Goal: Feedback & Contribution: Submit feedback/report problem

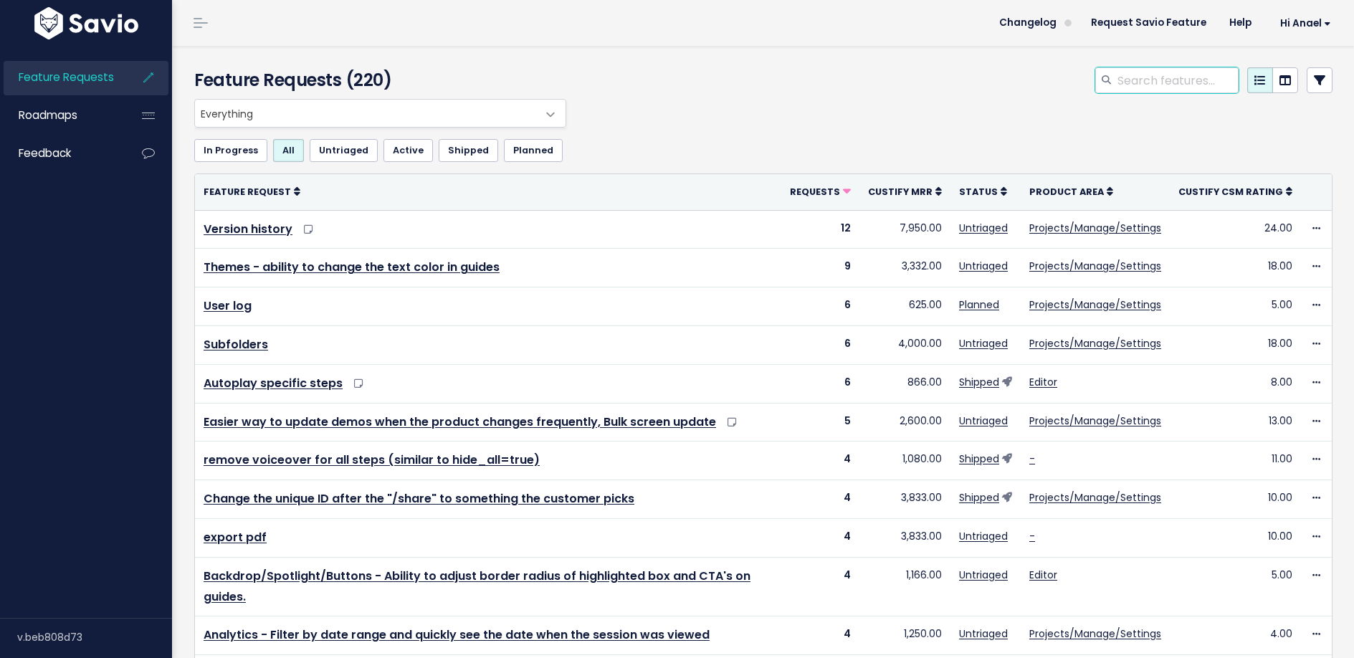
click at [1178, 84] on input "search" at bounding box center [1177, 80] width 123 height 26
type input "text color"
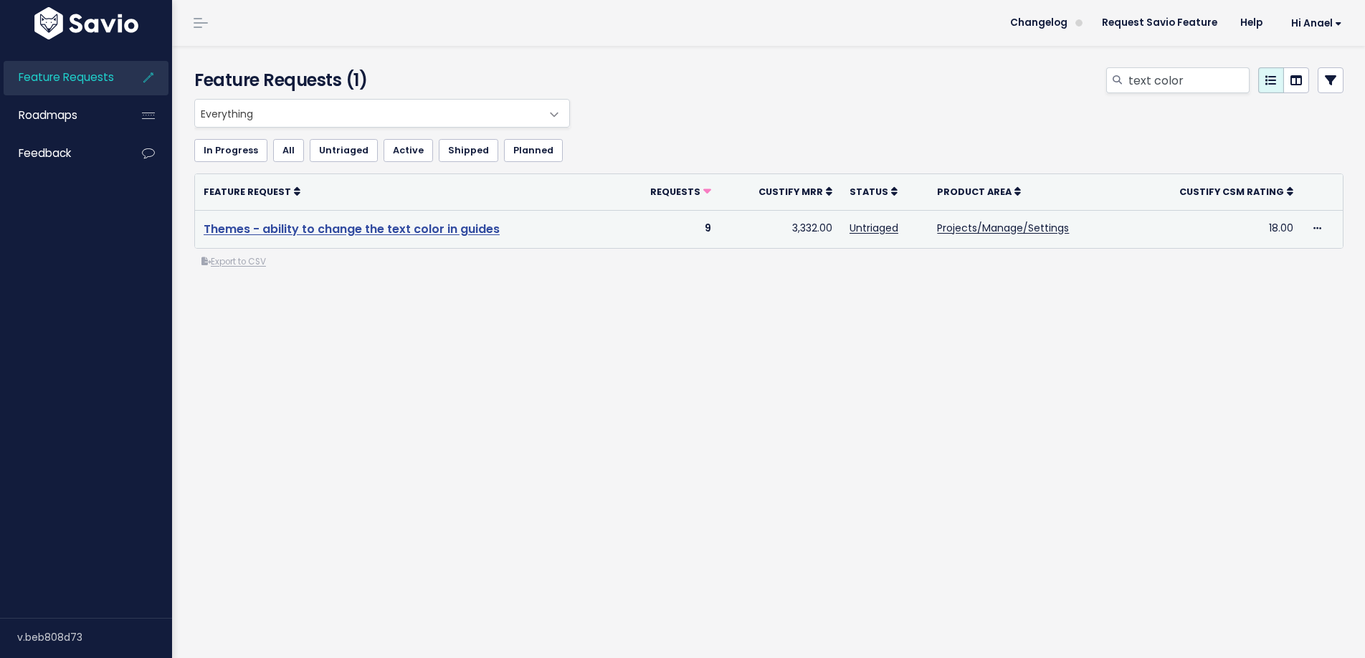
click at [467, 229] on link "Themes - ability to change the text color in guides" at bounding box center [352, 229] width 296 height 16
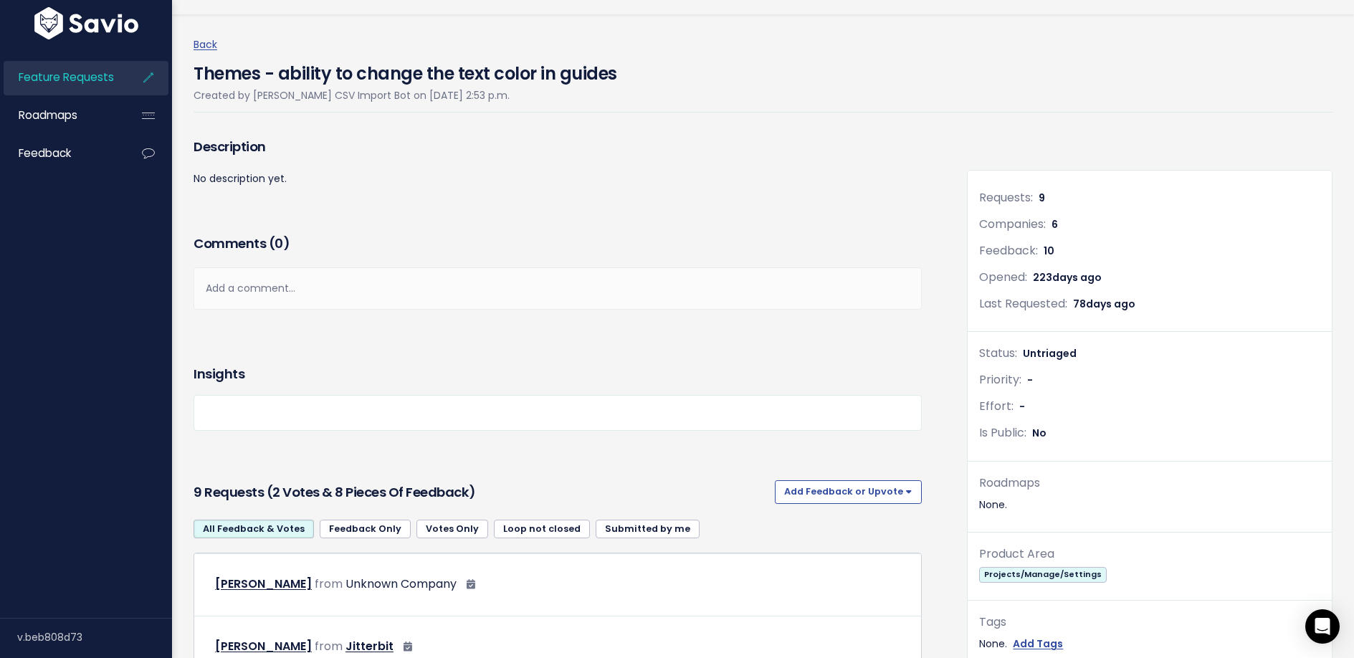
scroll to position [32, 0]
click at [854, 485] on button "Add Feedback or Upvote" at bounding box center [848, 491] width 147 height 23
click at [845, 551] on link "Add Feedback" at bounding box center [848, 557] width 135 height 28
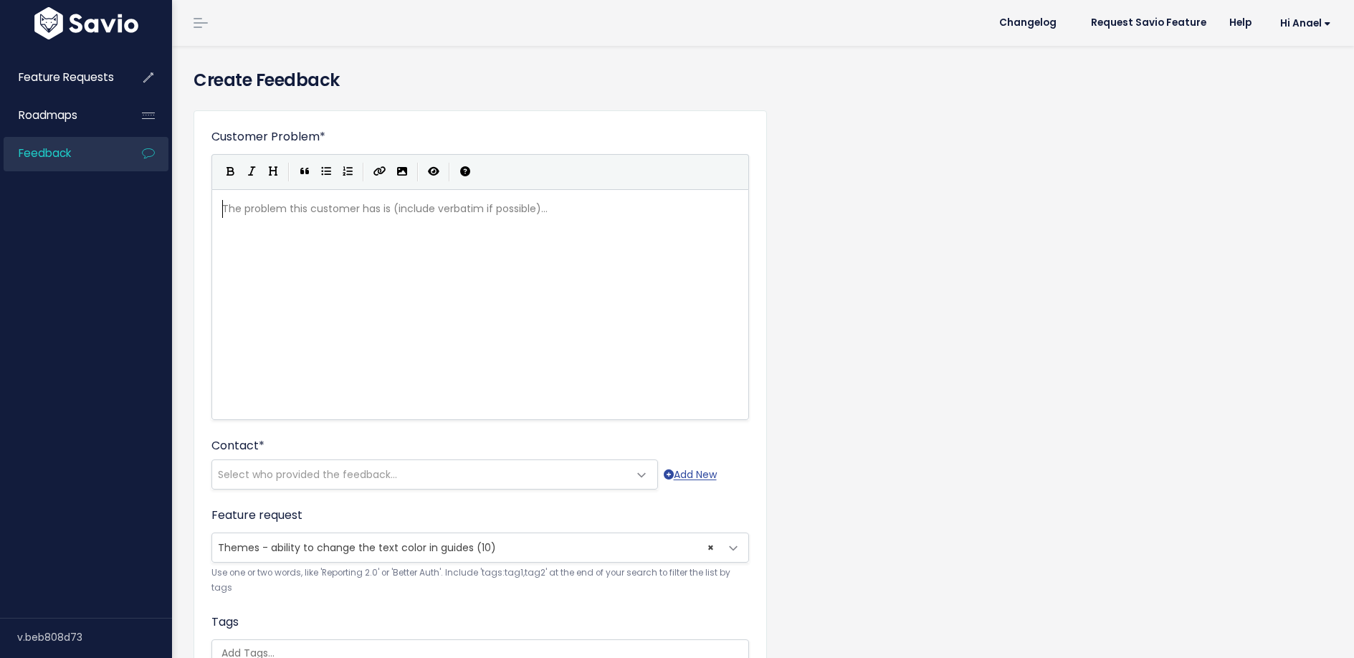
scroll to position [1, 0]
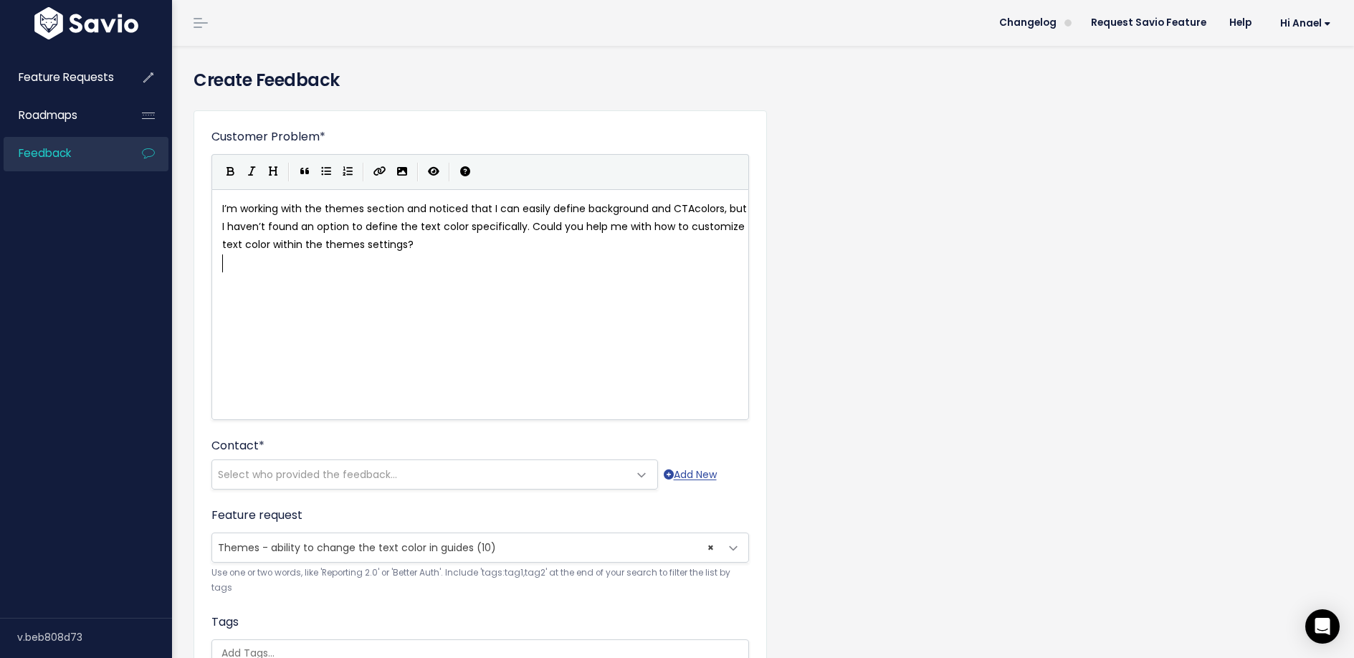
paste textarea "I"
click at [224, 260] on span "deally the text color could also be defned within the themes." at bounding box center [375, 263] width 306 height 14
type textarea "I"
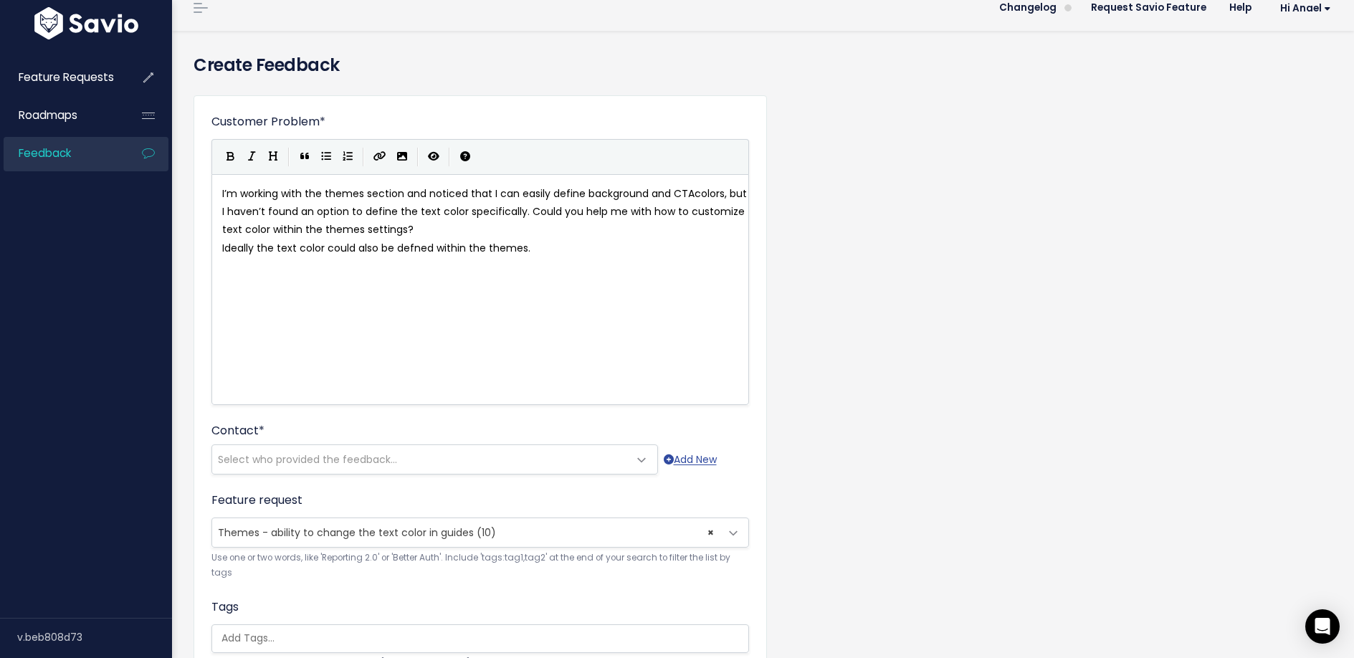
scroll to position [37, 0]
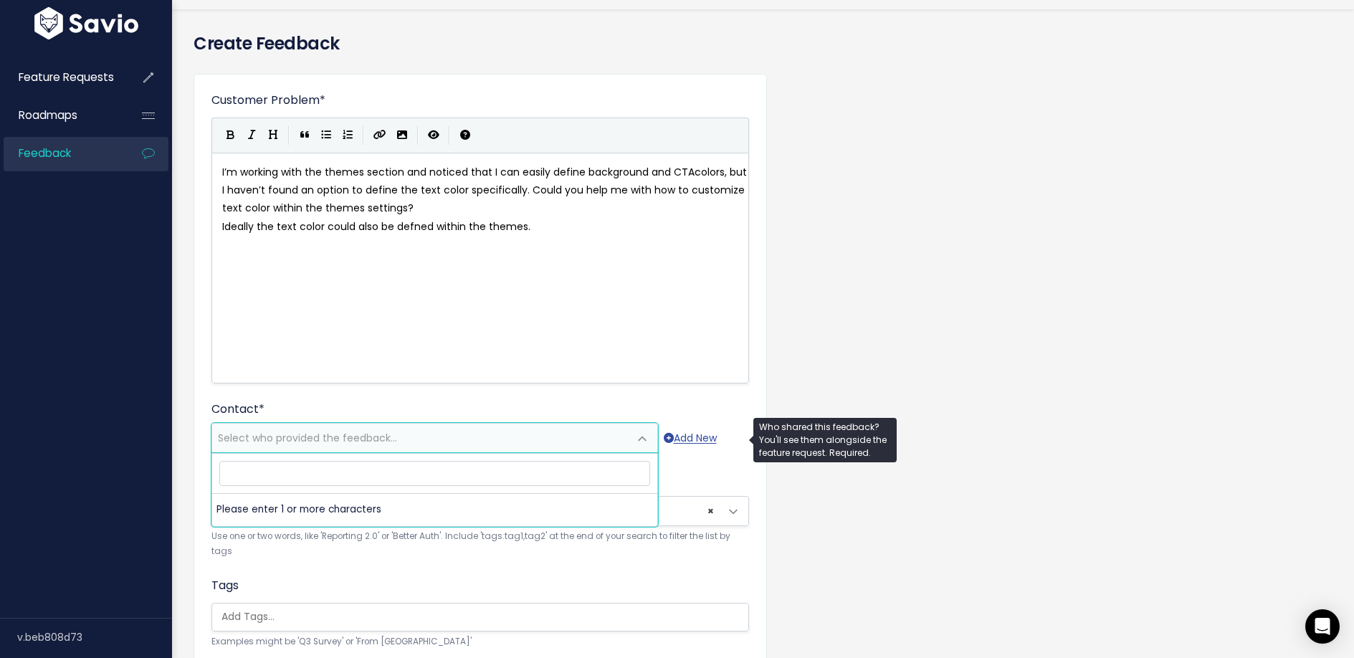
click at [442, 432] on span "Select who provided the feedback..." at bounding box center [420, 438] width 416 height 29
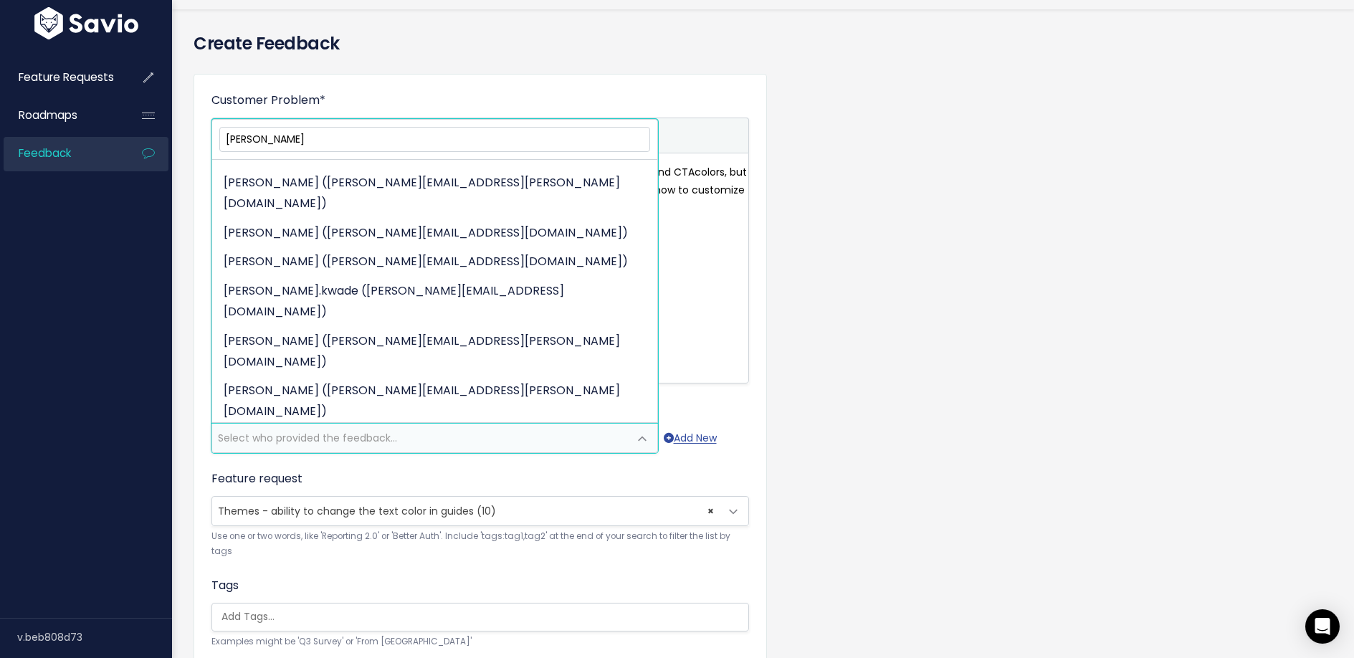
scroll to position [136, 0]
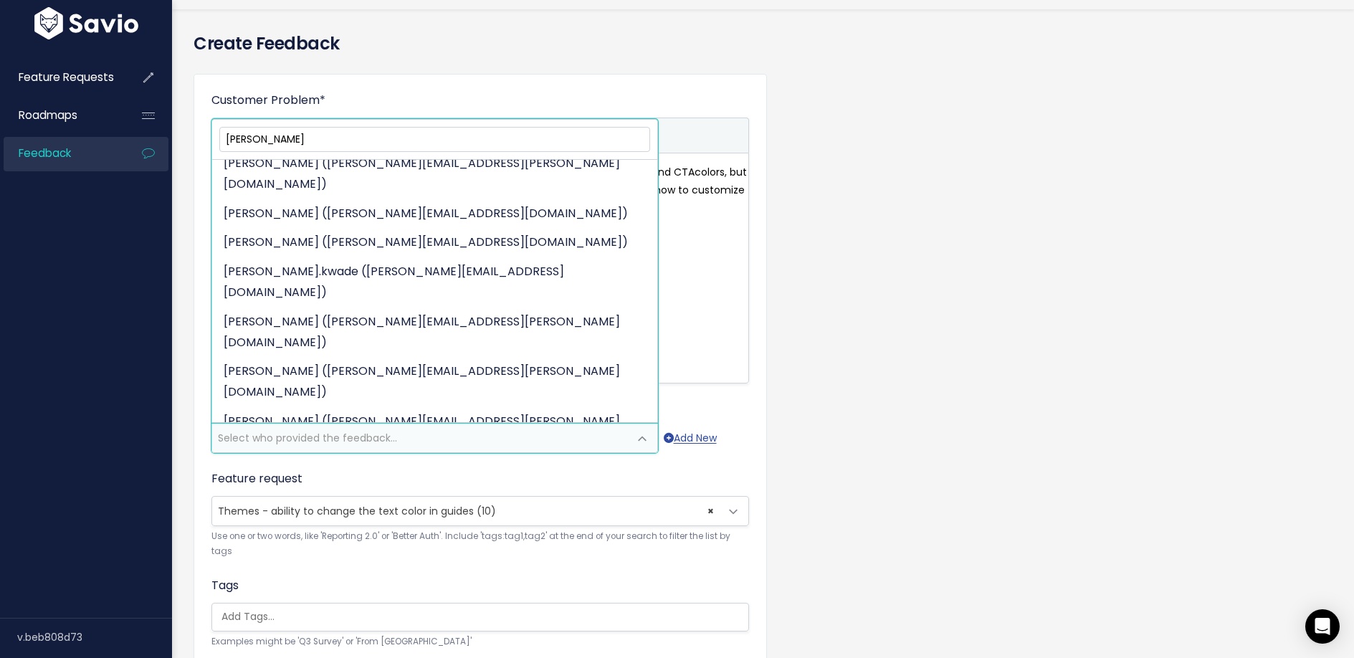
type input "sabrina"
select select "84567692"
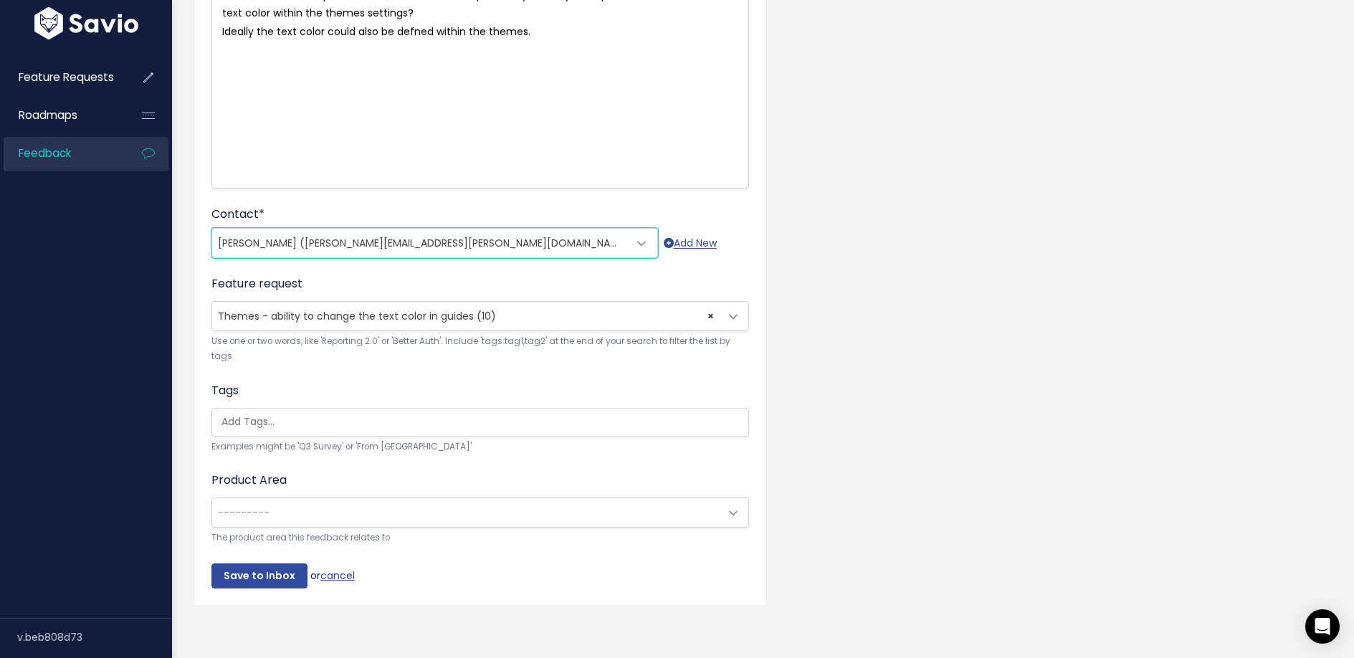
scroll to position [247, 0]
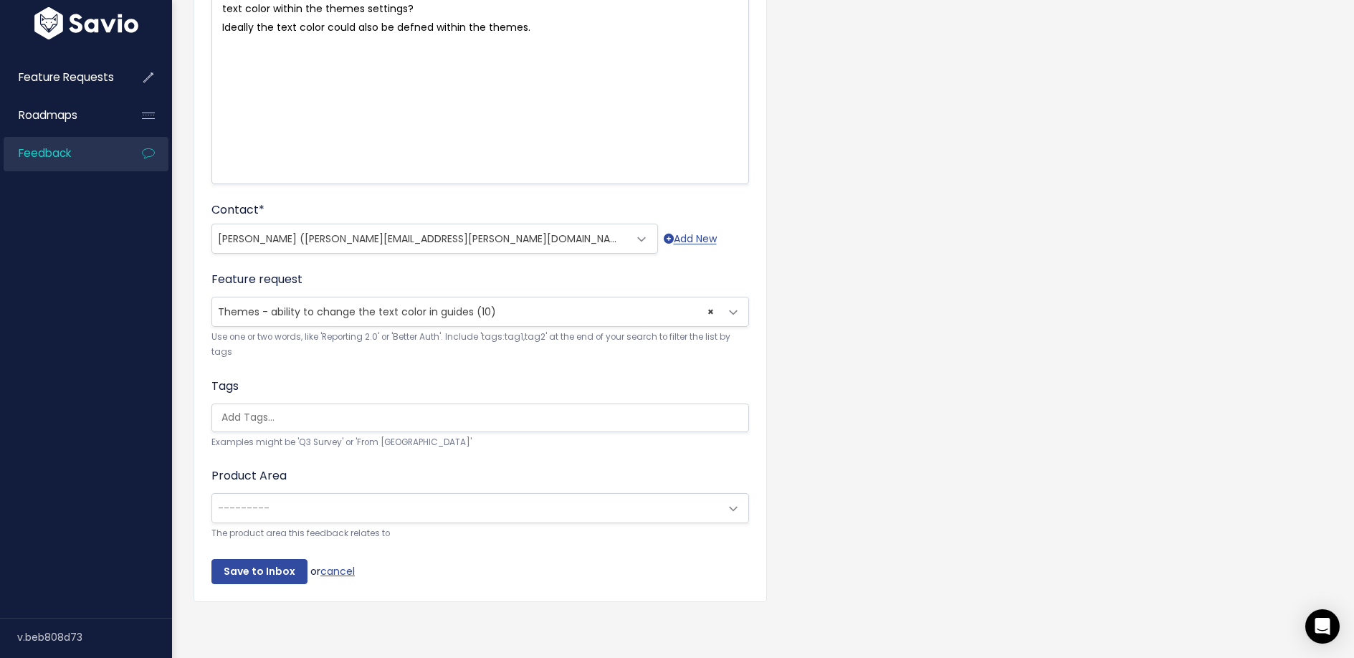
click at [391, 410] on input "search" at bounding box center [484, 417] width 536 height 15
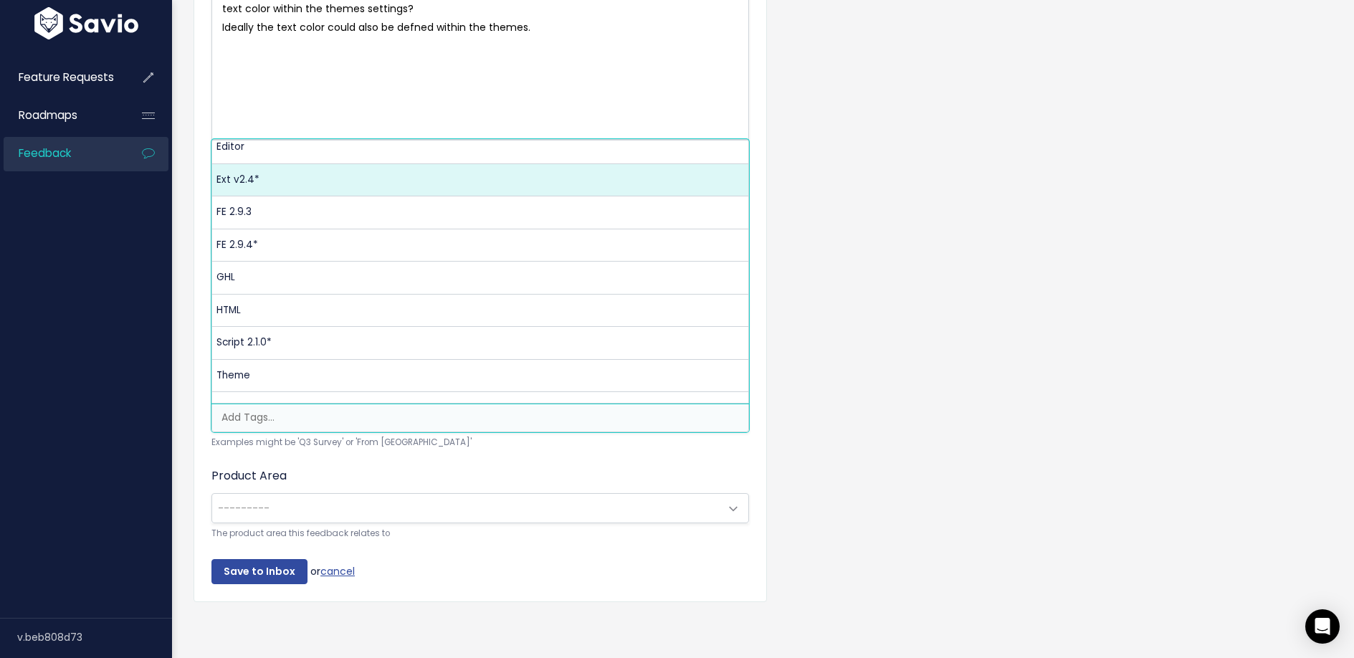
scroll to position [291, 0]
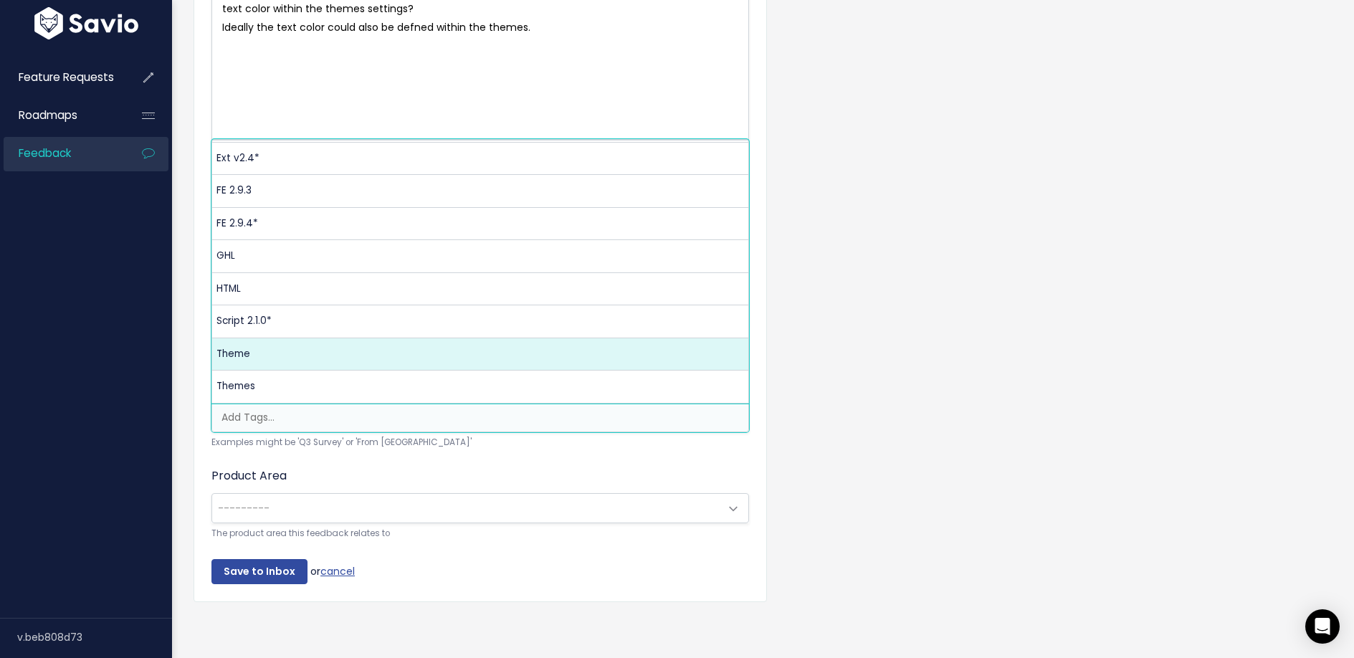
select select "13122"
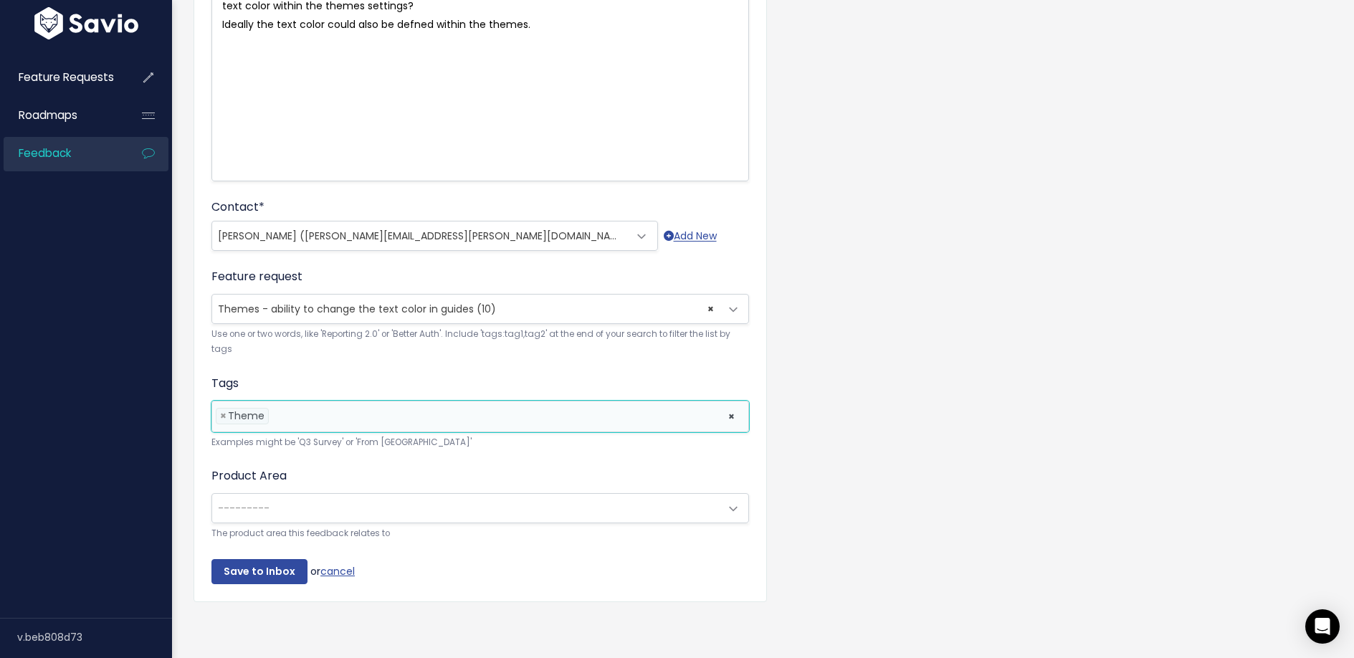
click at [295, 415] on li at bounding box center [494, 416] width 445 height 15
click at [336, 409] on input "search" at bounding box center [338, 416] width 8 height 15
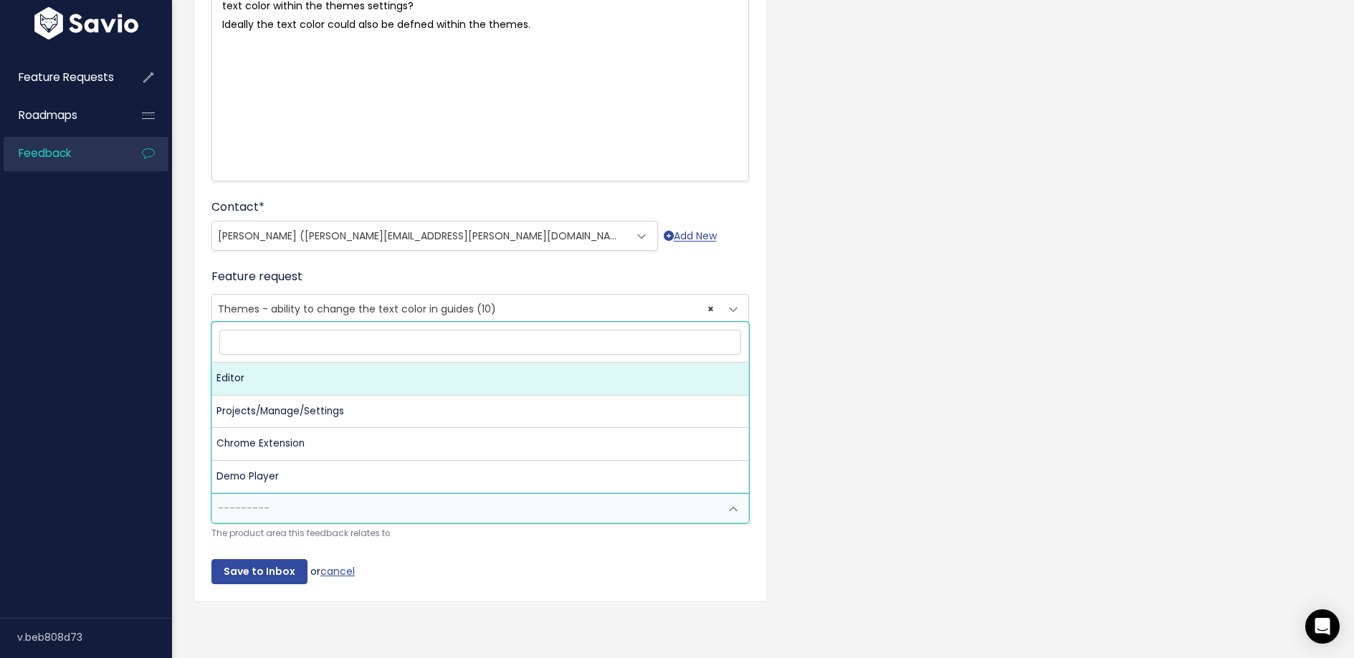
click at [439, 508] on span "---------" at bounding box center [465, 508] width 507 height 29
select select "storylane:UI"
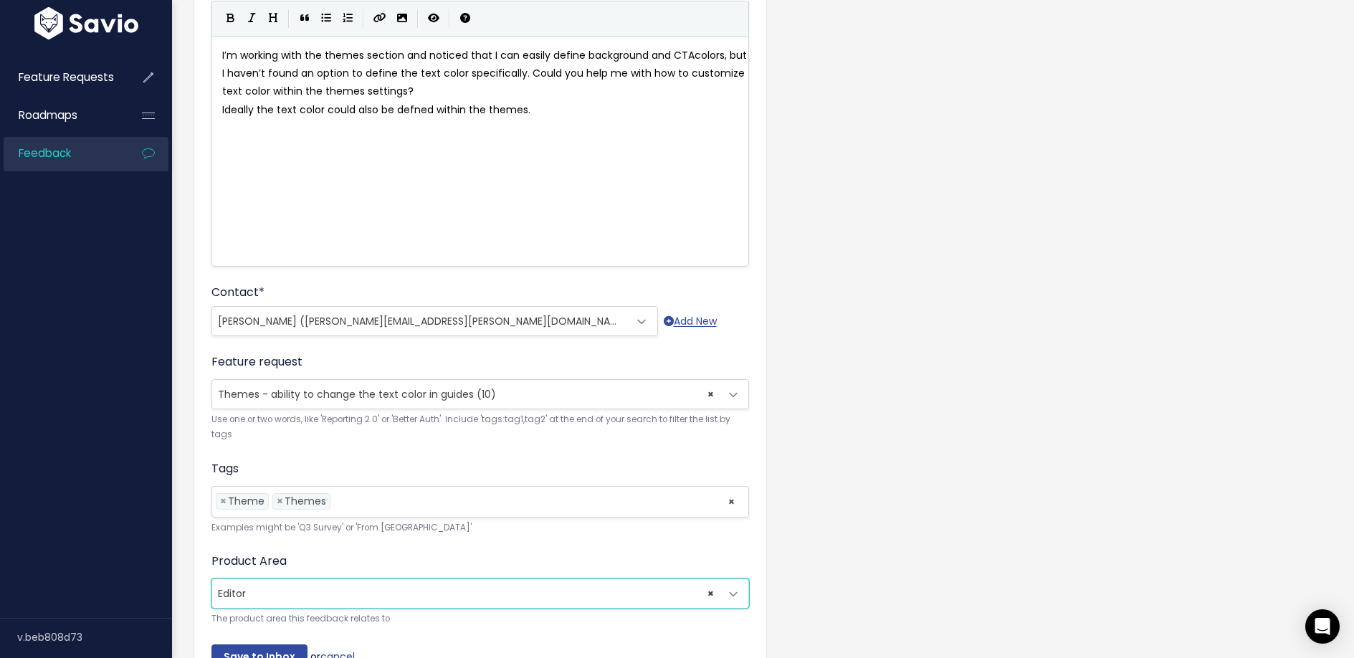
scroll to position [249, 0]
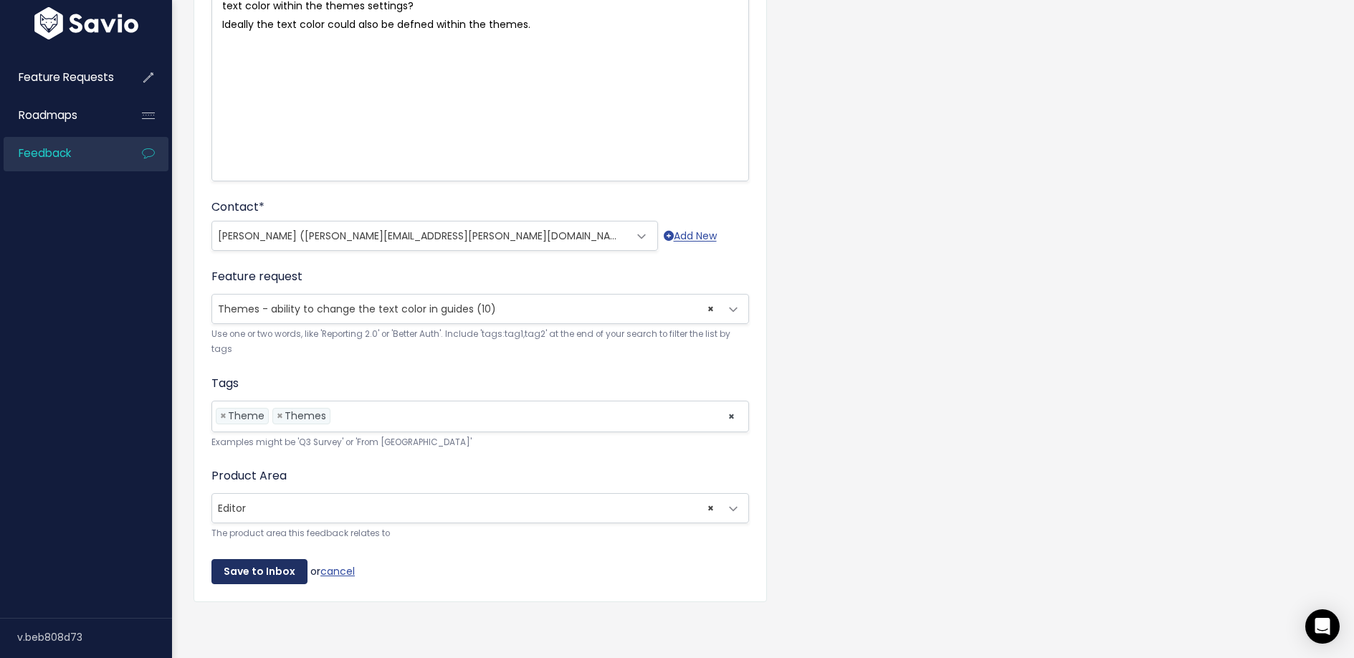
click at [264, 559] on input "Save to Inbox" at bounding box center [259, 572] width 96 height 26
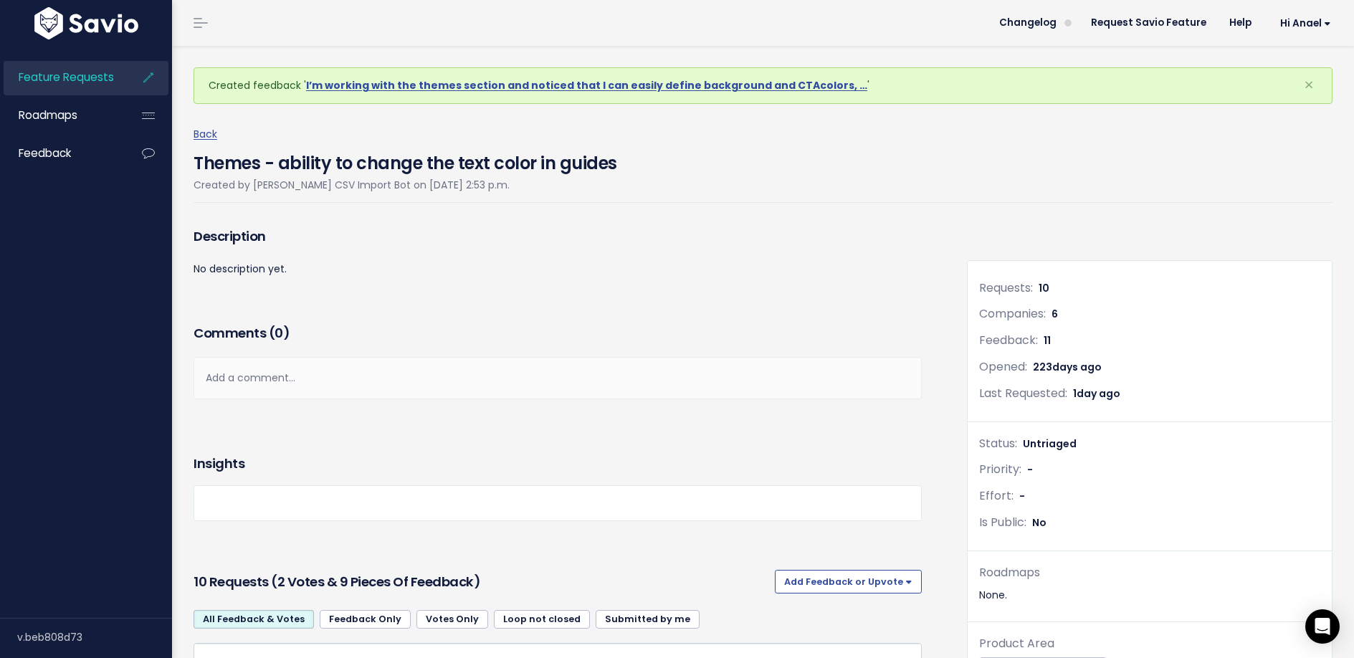
click at [762, 321] on div "Comments ( 0 ) Add a comment... | | | | Add a comment... xxxxxxxxxx These are n…" at bounding box center [558, 360] width 750 height 78
click at [282, 165] on h4 "Themes - ability to change the text color in guides" at bounding box center [406, 159] width 424 height 33
click at [96, 80] on span "Feature Requests" at bounding box center [66, 77] width 95 height 15
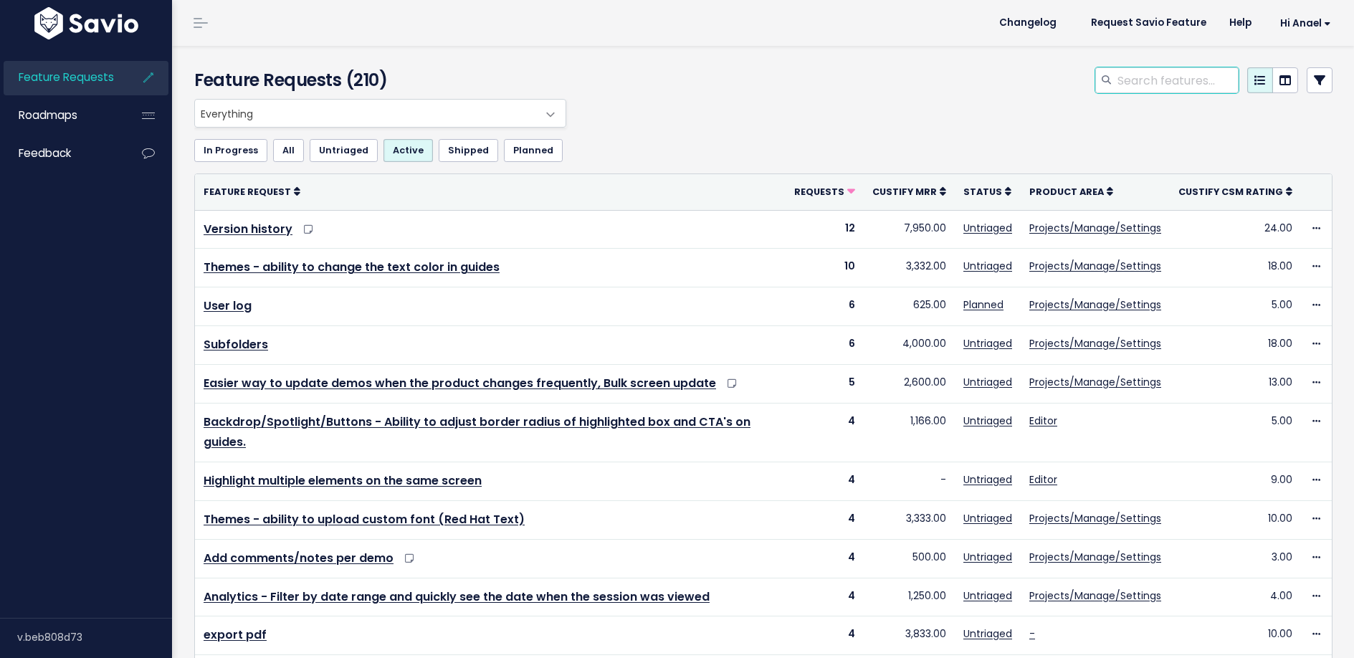
click at [1118, 79] on input "search" at bounding box center [1177, 80] width 123 height 26
type input "navigation steps color"
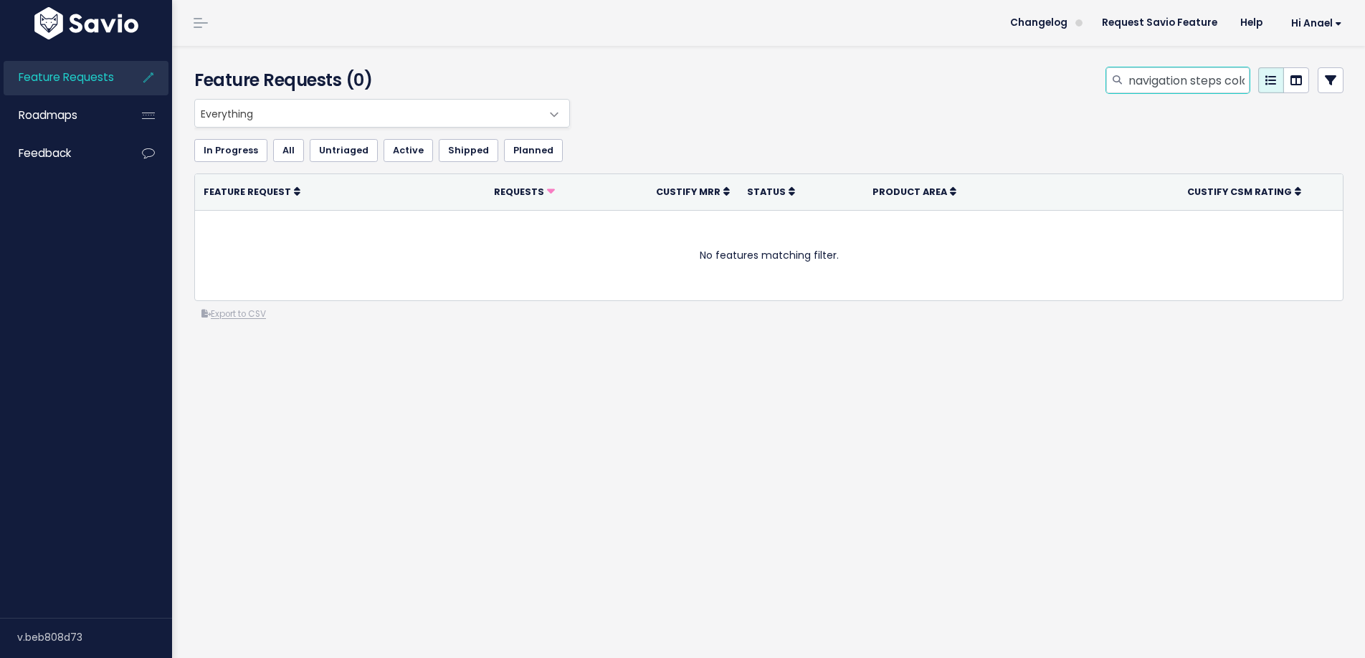
click at [1216, 77] on input "navigation steps color" at bounding box center [1188, 80] width 123 height 26
type input "navigation ste color"
click at [1199, 70] on input "navigation ste color" at bounding box center [1188, 80] width 123 height 26
click at [1203, 80] on input "navigation ste color" at bounding box center [1188, 80] width 123 height 26
drag, startPoint x: 1203, startPoint y: 82, endPoint x: 1183, endPoint y: 85, distance: 21.0
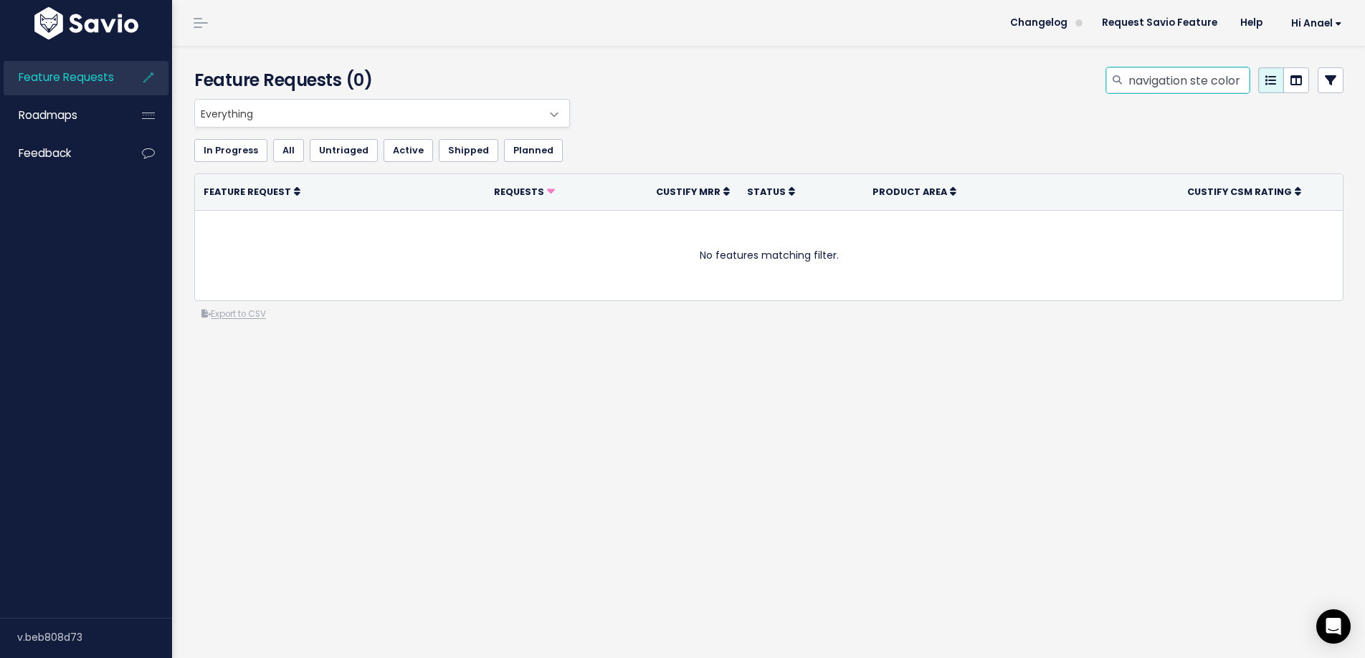
click at [1183, 85] on input "navigation ste color" at bounding box center [1188, 80] width 123 height 26
type input "navigation color"
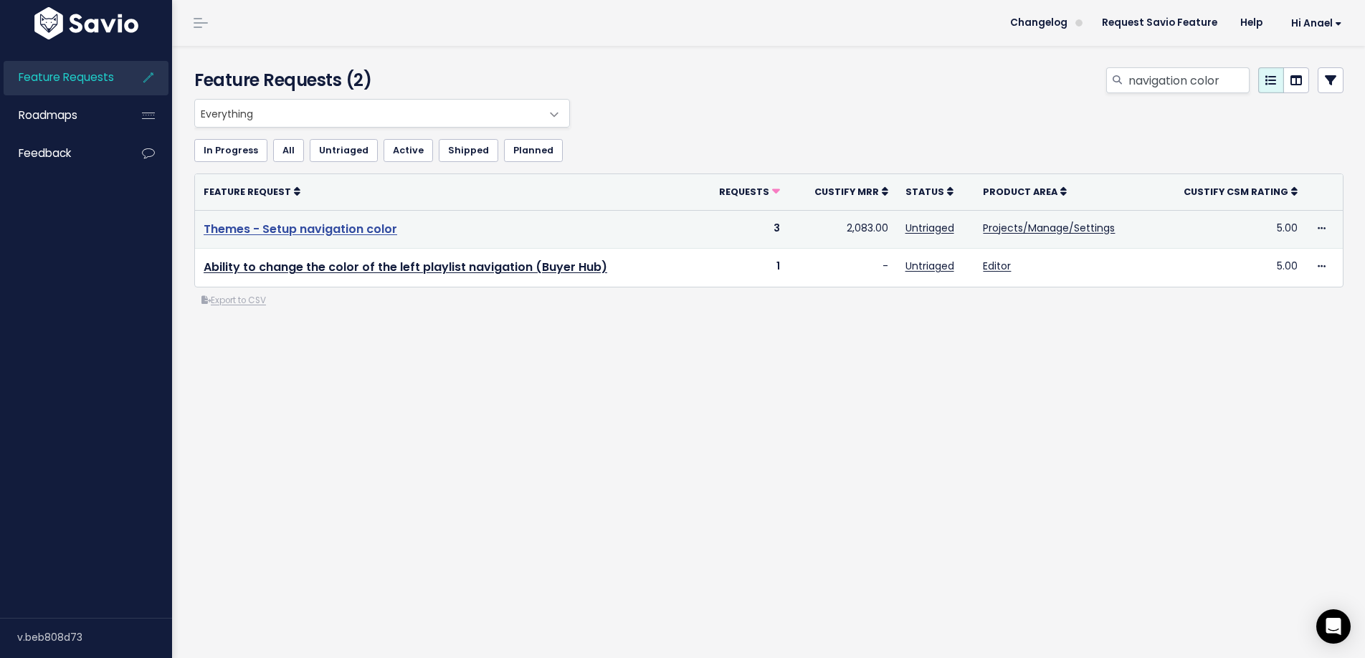
click at [350, 229] on link "Themes - Setup navigation color" at bounding box center [301, 229] width 194 height 16
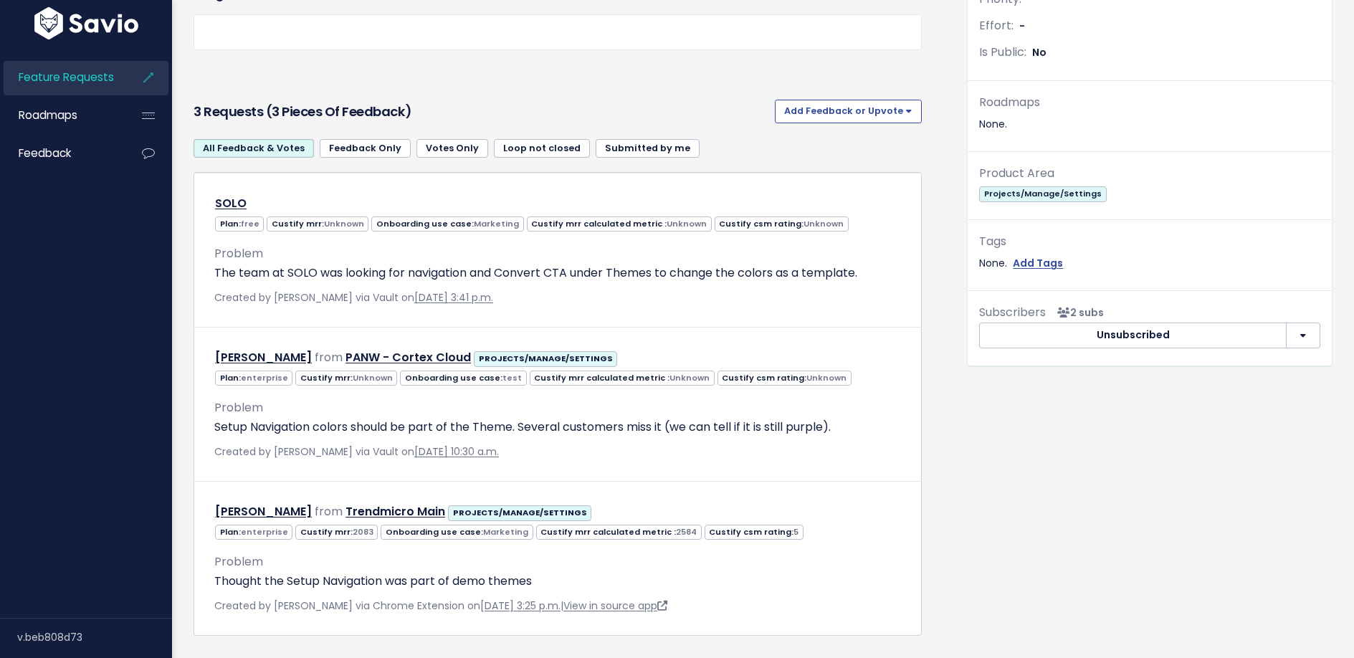
scroll to position [474, 0]
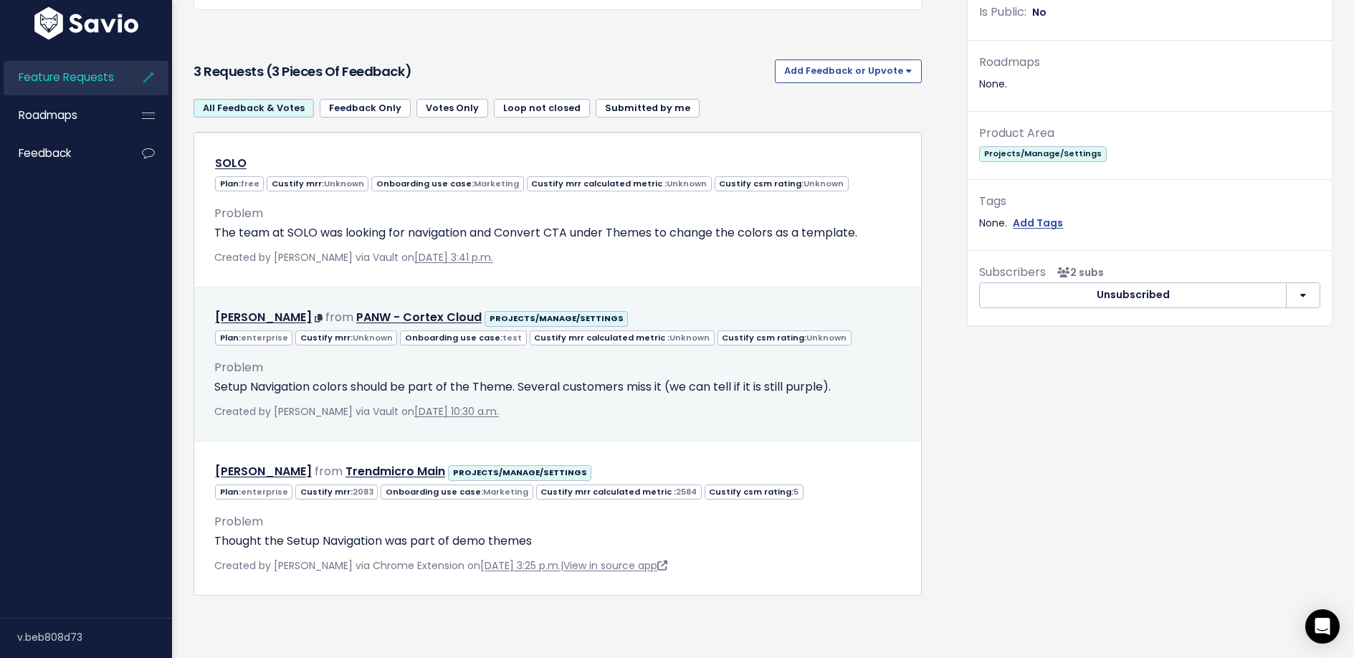
click at [440, 358] on div "Problem Setup Navigation colors should be part of the Theme. Several customers …" at bounding box center [557, 377] width 687 height 38
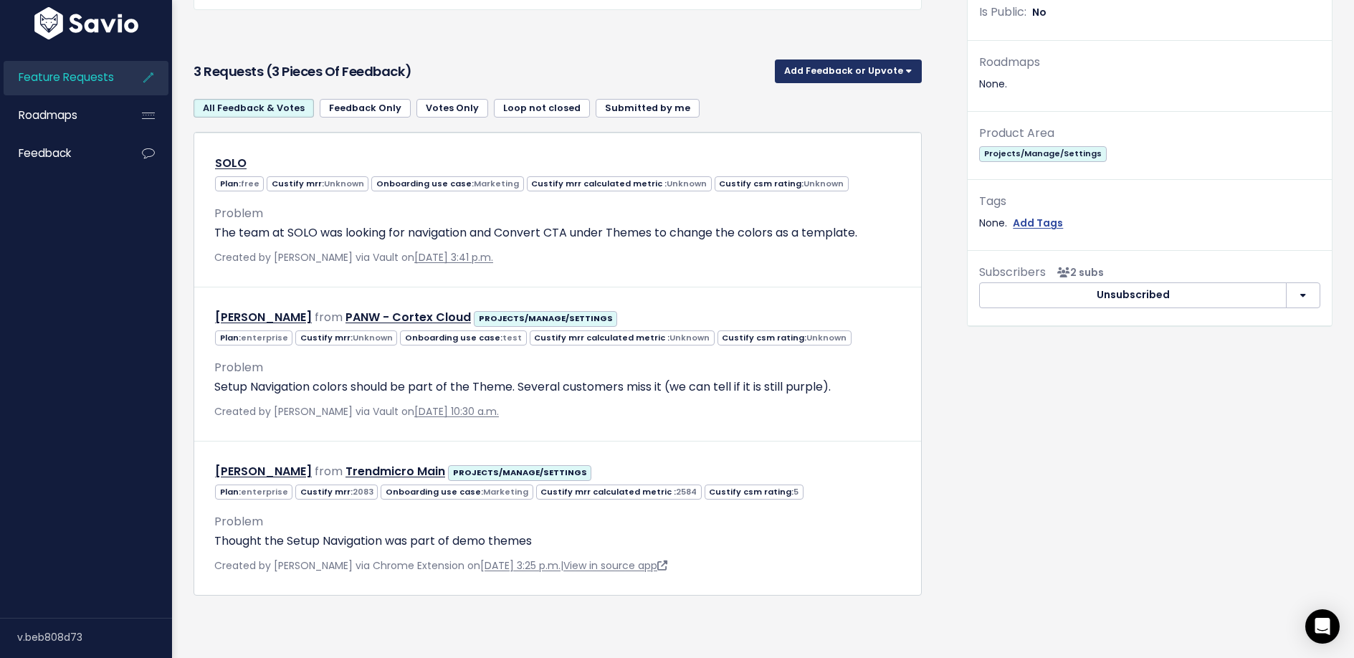
click at [834, 59] on button "Add Feedback or Upvote" at bounding box center [848, 70] width 147 height 23
click at [825, 123] on link "Add Feedback" at bounding box center [848, 137] width 135 height 28
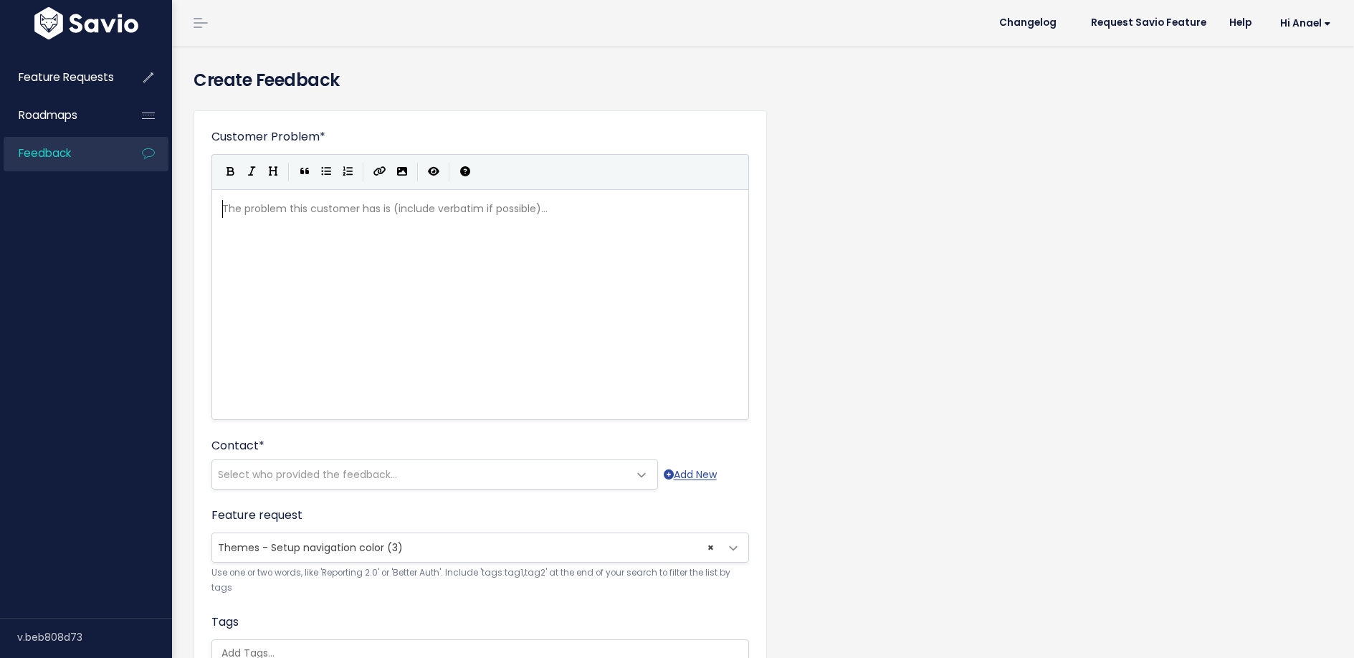
scroll to position [1, 0]
paste textarea
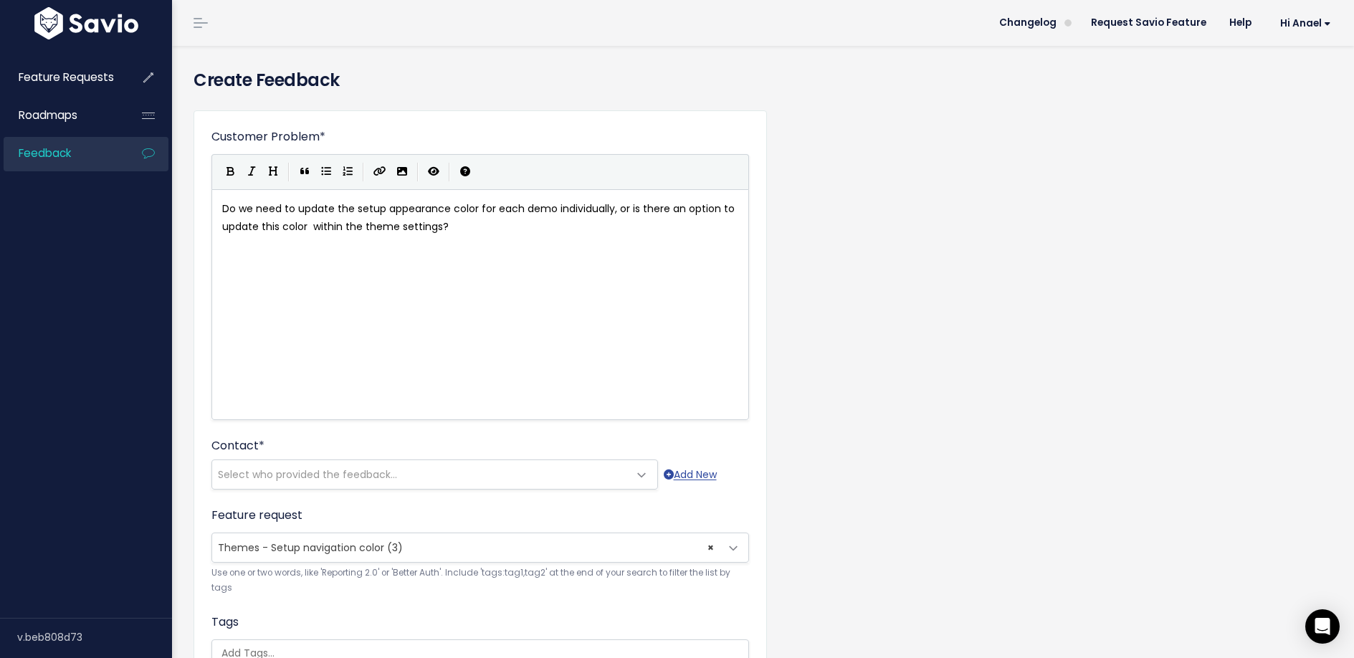
type textarea "Do"
drag, startPoint x: 237, startPoint y: 207, endPoint x: 198, endPoint y: 199, distance: 40.2
click at [563, 244] on div "x we need to update the setup appearance color for each demo individually, or i…" at bounding box center [498, 322] width 558 height 251
type textarea "?"
click at [563, 244] on div "x we need to update the setup appearance color for each demo individually, or i…" at bounding box center [498, 322] width 558 height 251
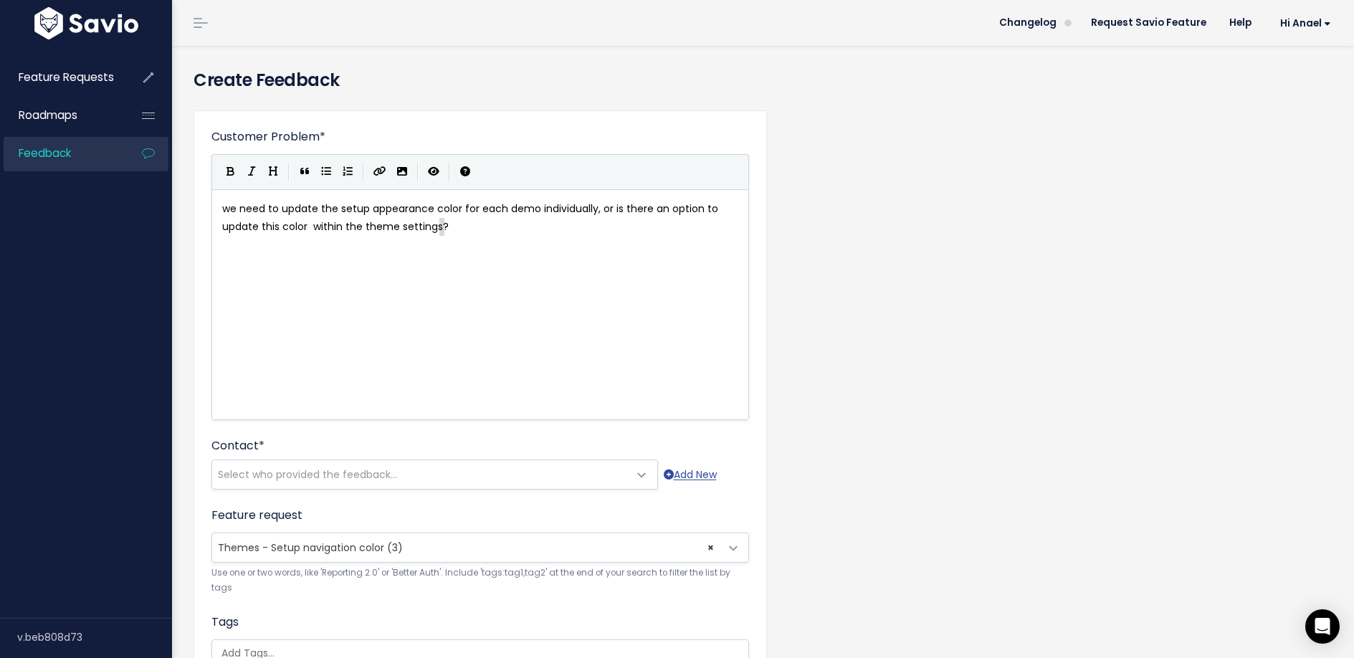
click at [518, 244] on div "x we need to update the setup appearance color for each demo individually, or i…" at bounding box center [498, 322] width 558 height 251
click at [298, 464] on span "Select who provided the feedback..." at bounding box center [420, 474] width 416 height 29
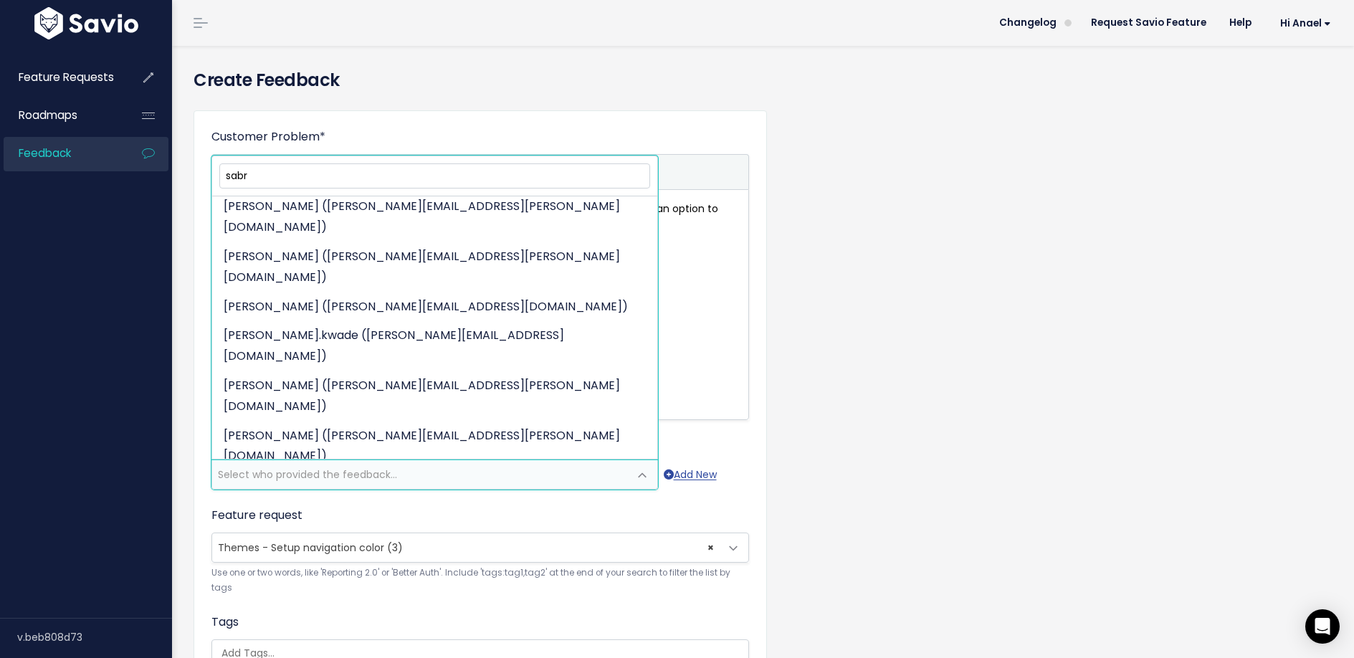
scroll to position [147, 0]
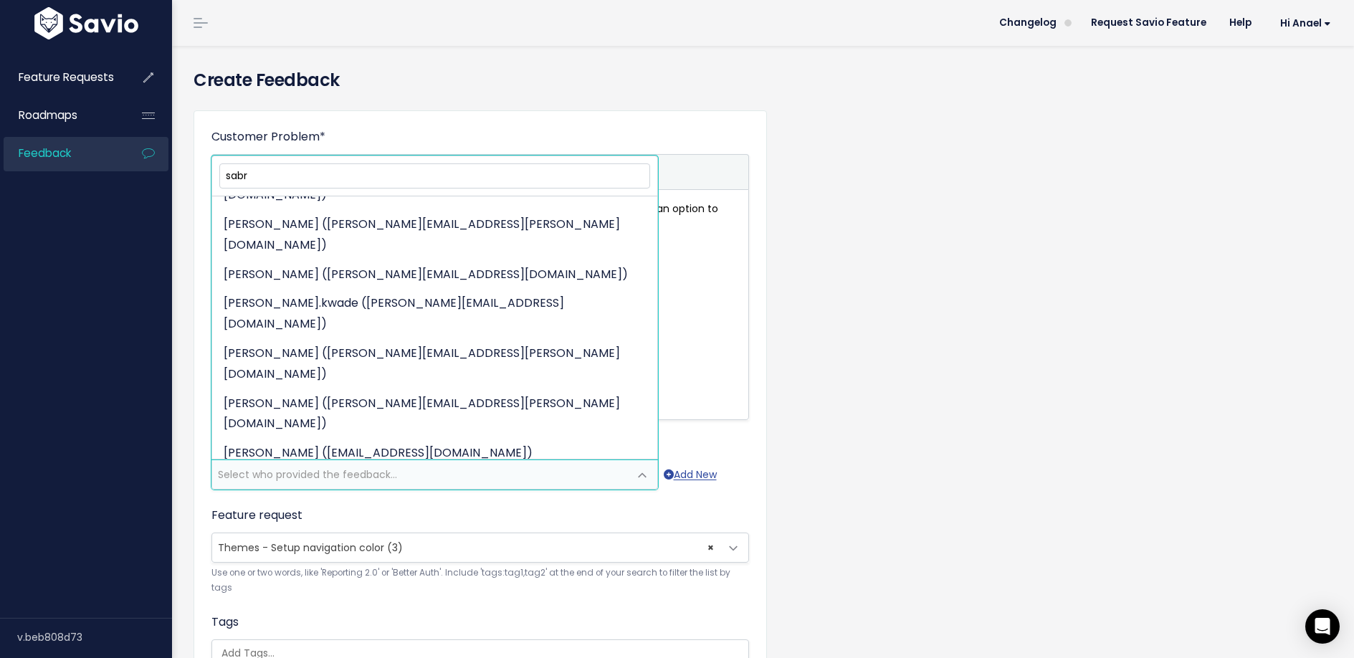
type input "sabr"
select select "84567692"
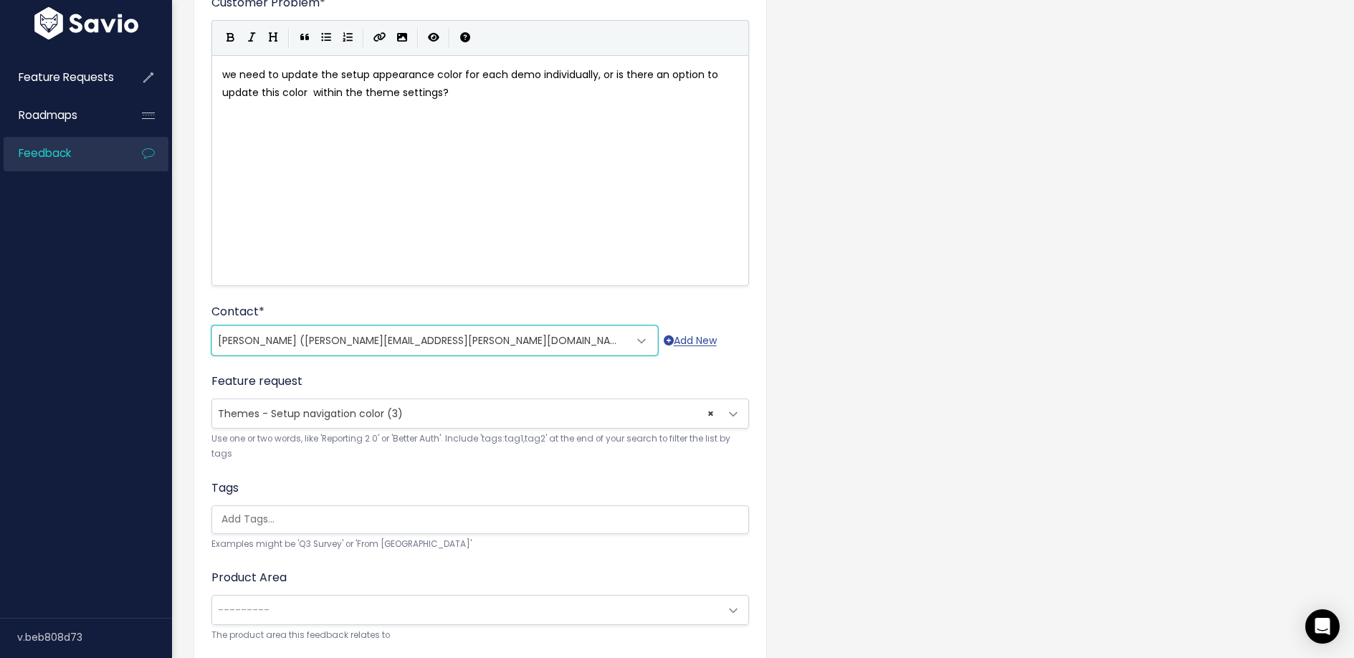
scroll to position [137, 0]
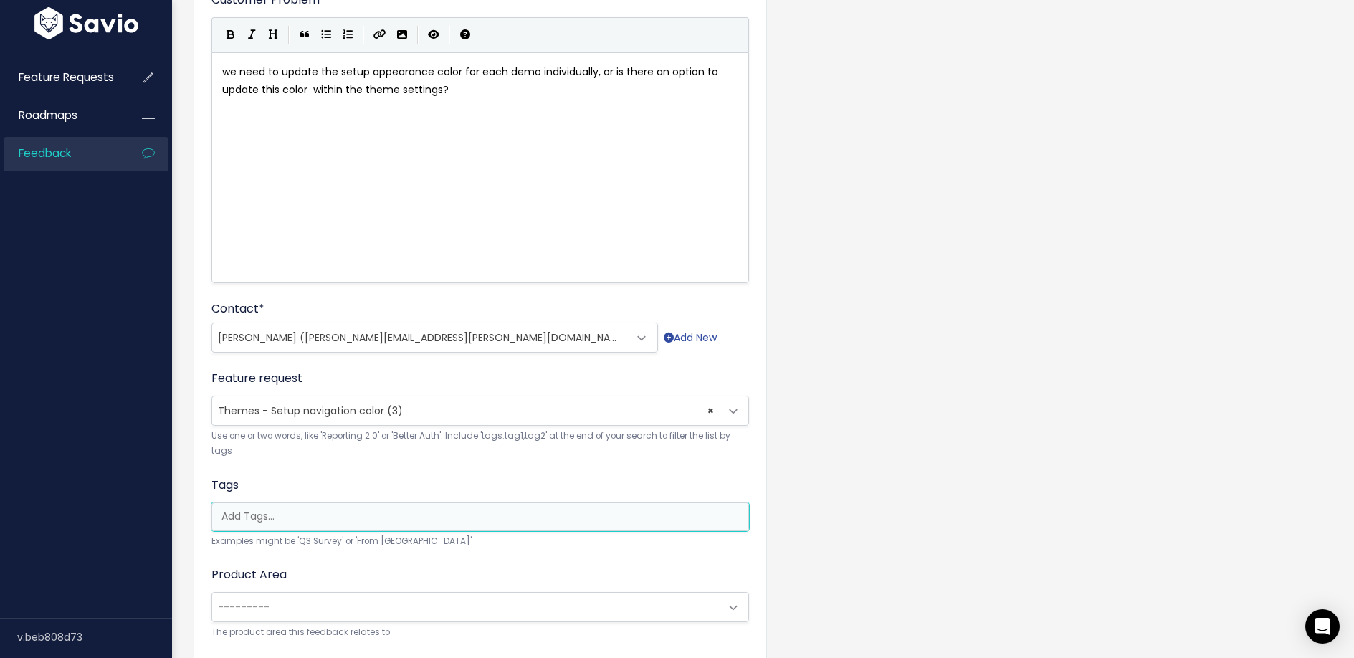
click at [321, 519] on input "search" at bounding box center [484, 516] width 536 height 15
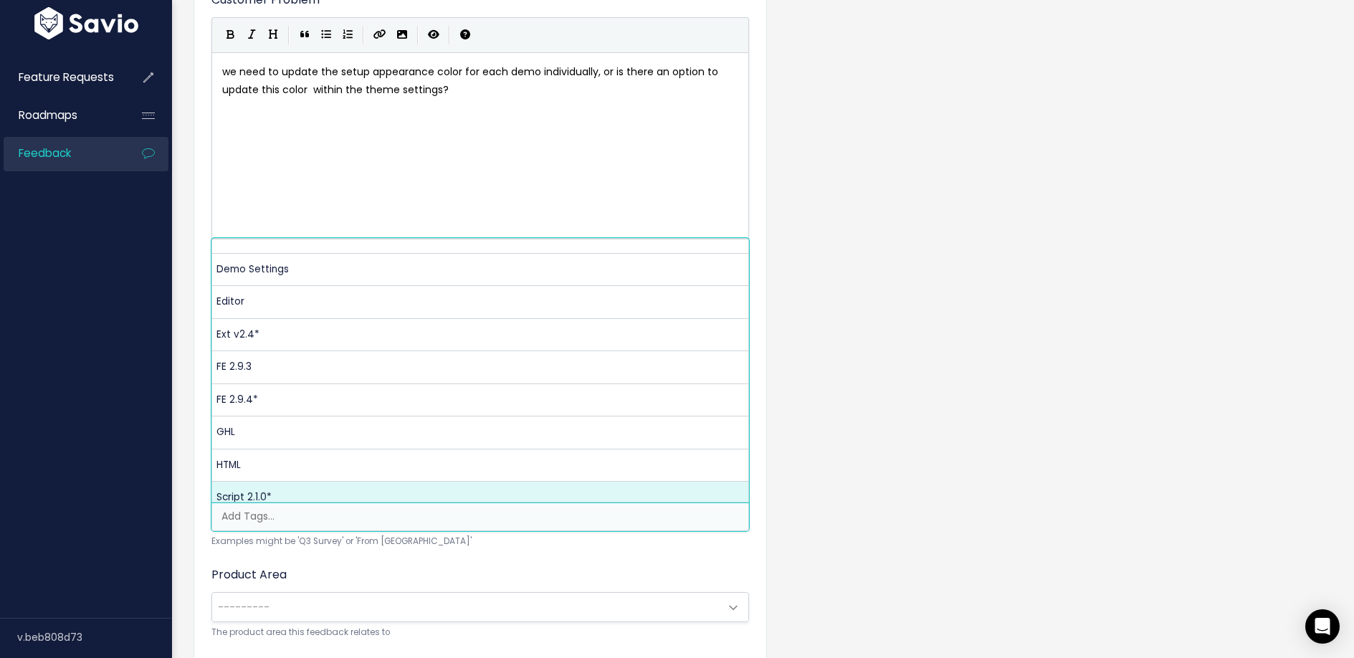
scroll to position [291, 0]
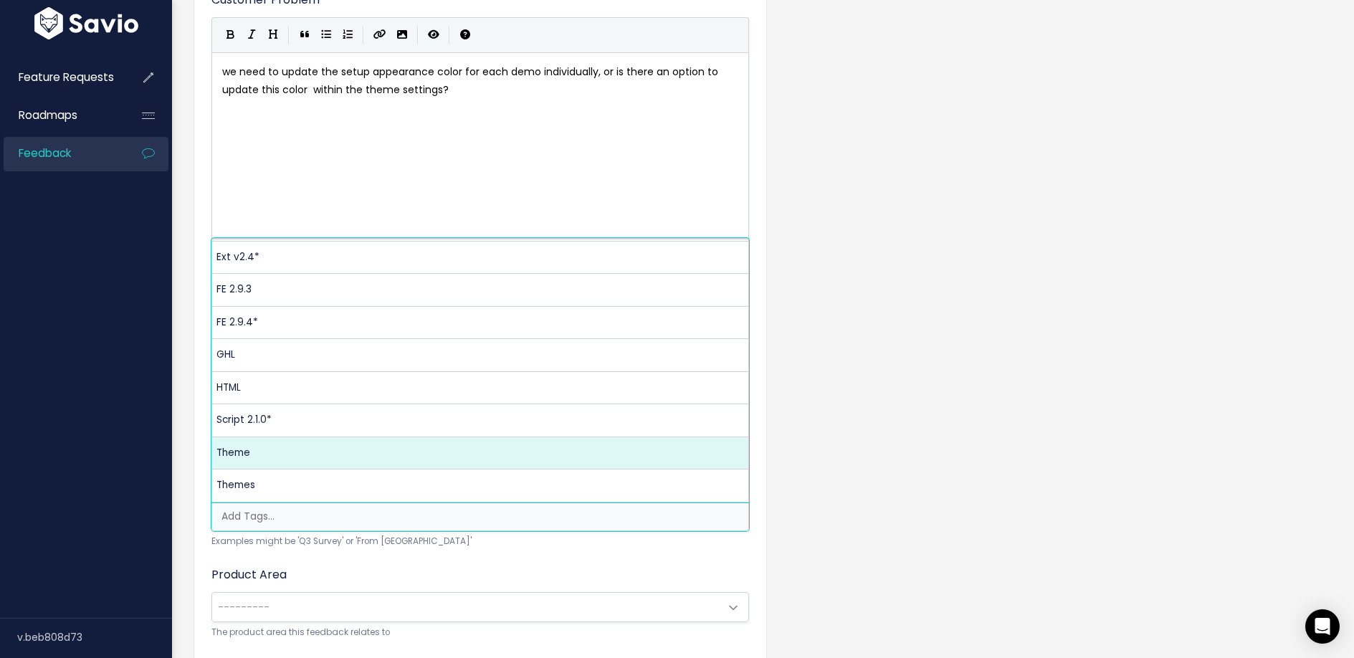
select select "13122"
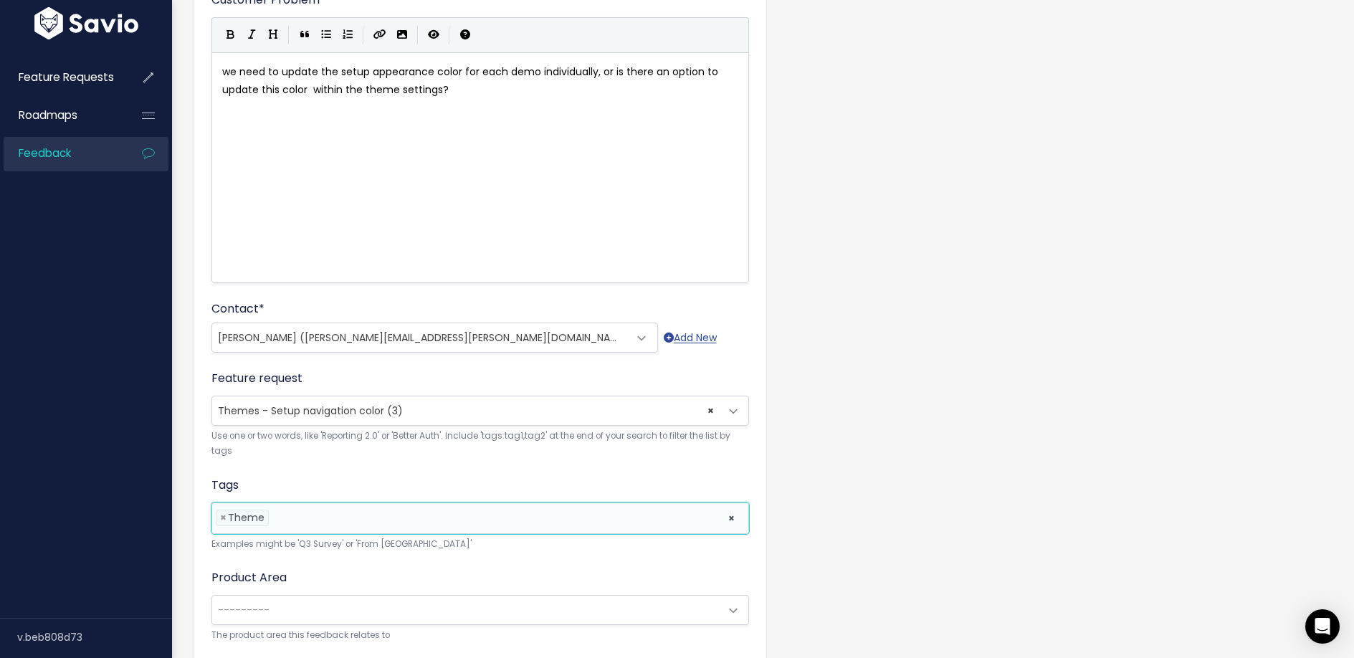
click at [288, 514] on li at bounding box center [494, 517] width 445 height 15
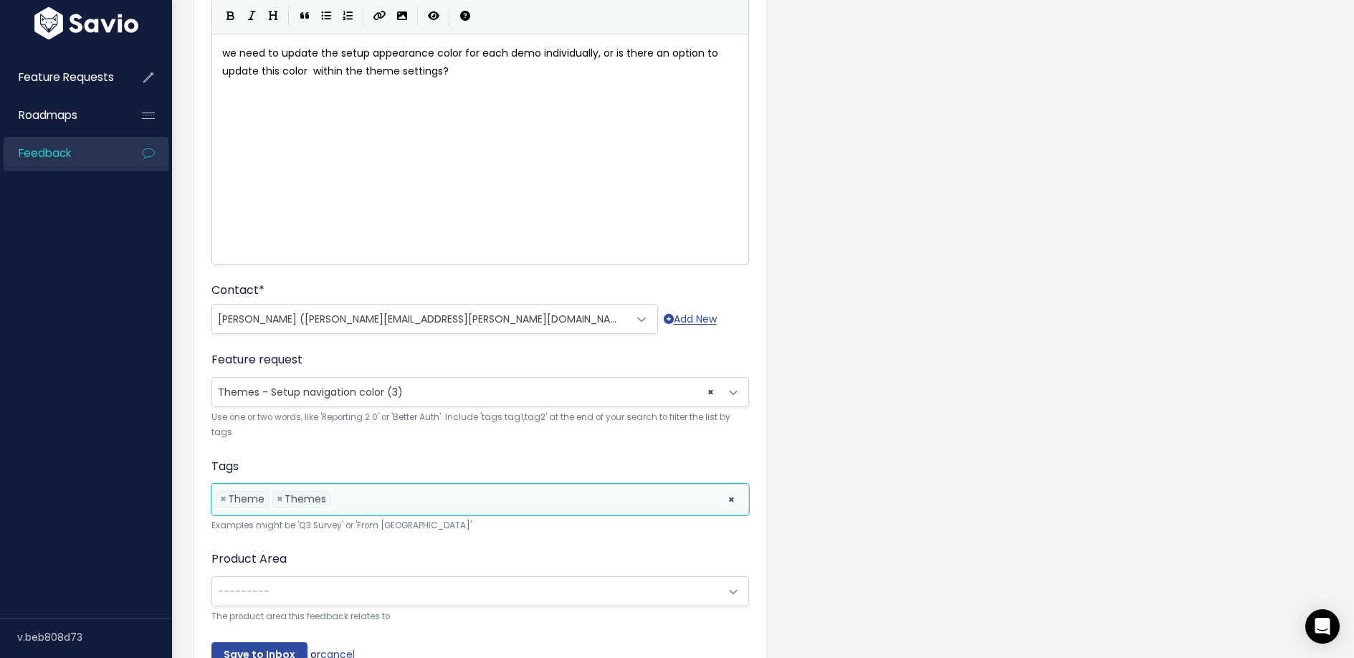
scroll to position [249, 0]
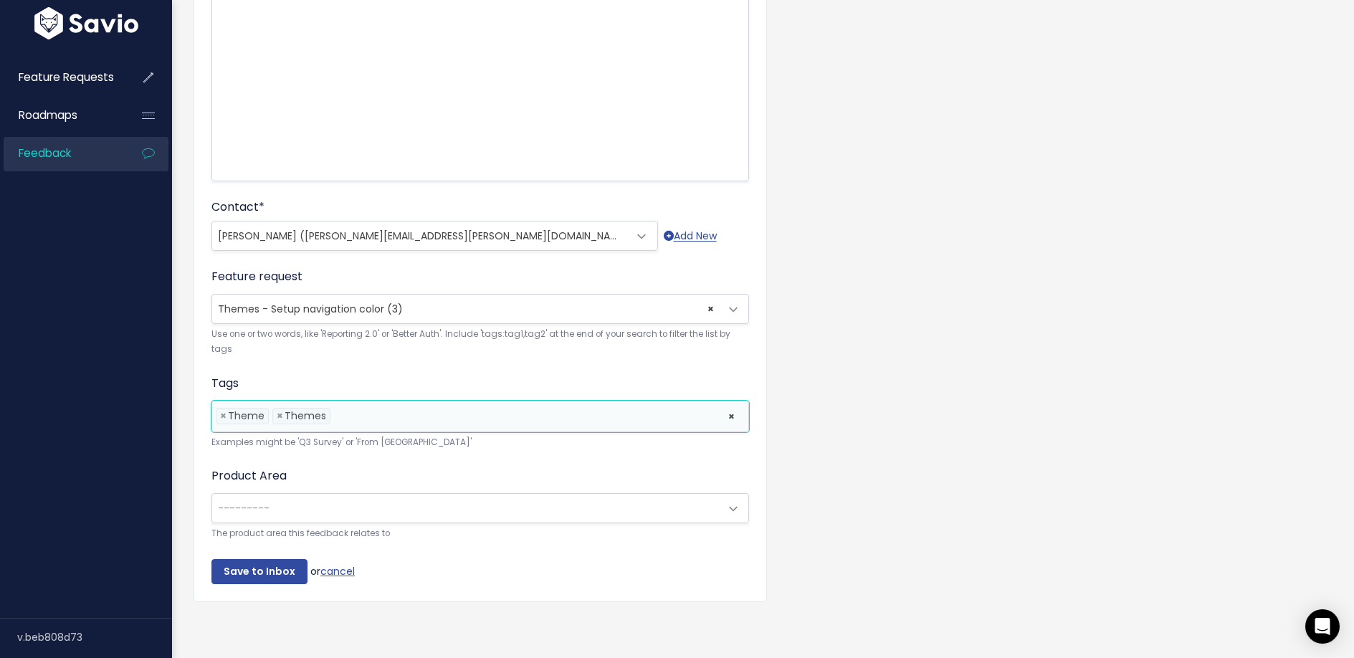
click at [313, 494] on span "---------" at bounding box center [465, 508] width 507 height 29
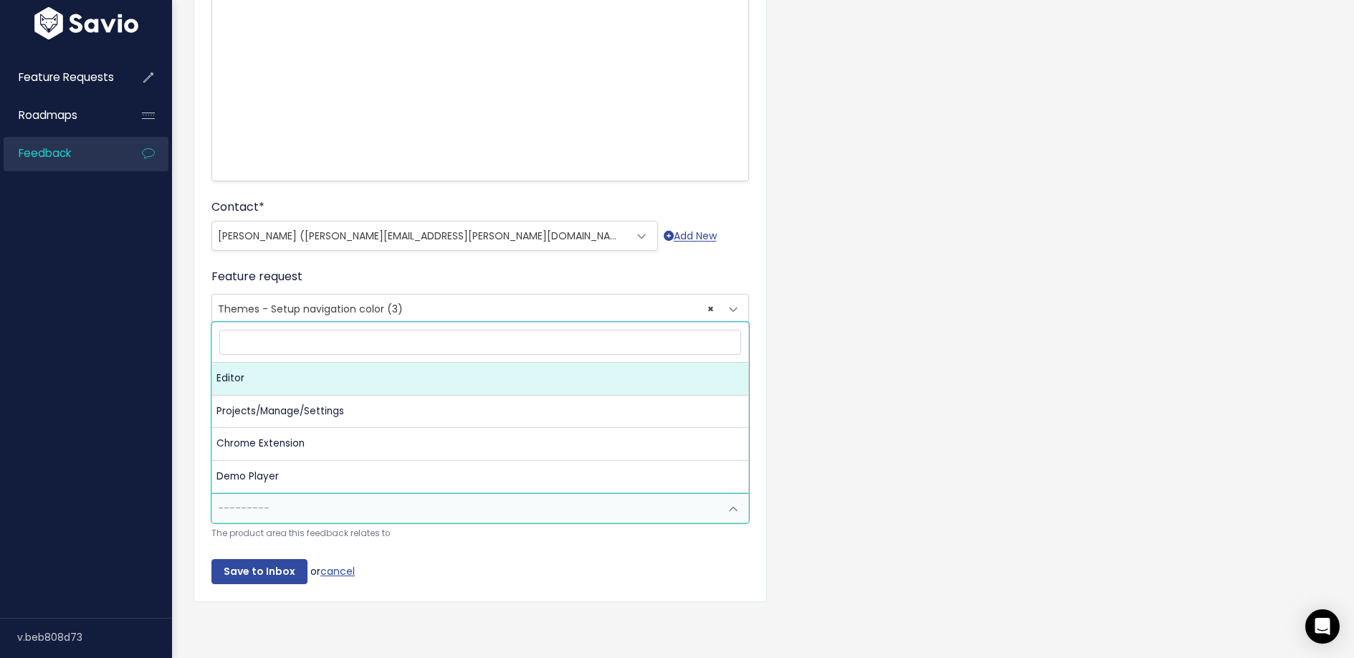
select select "storylane:UI"
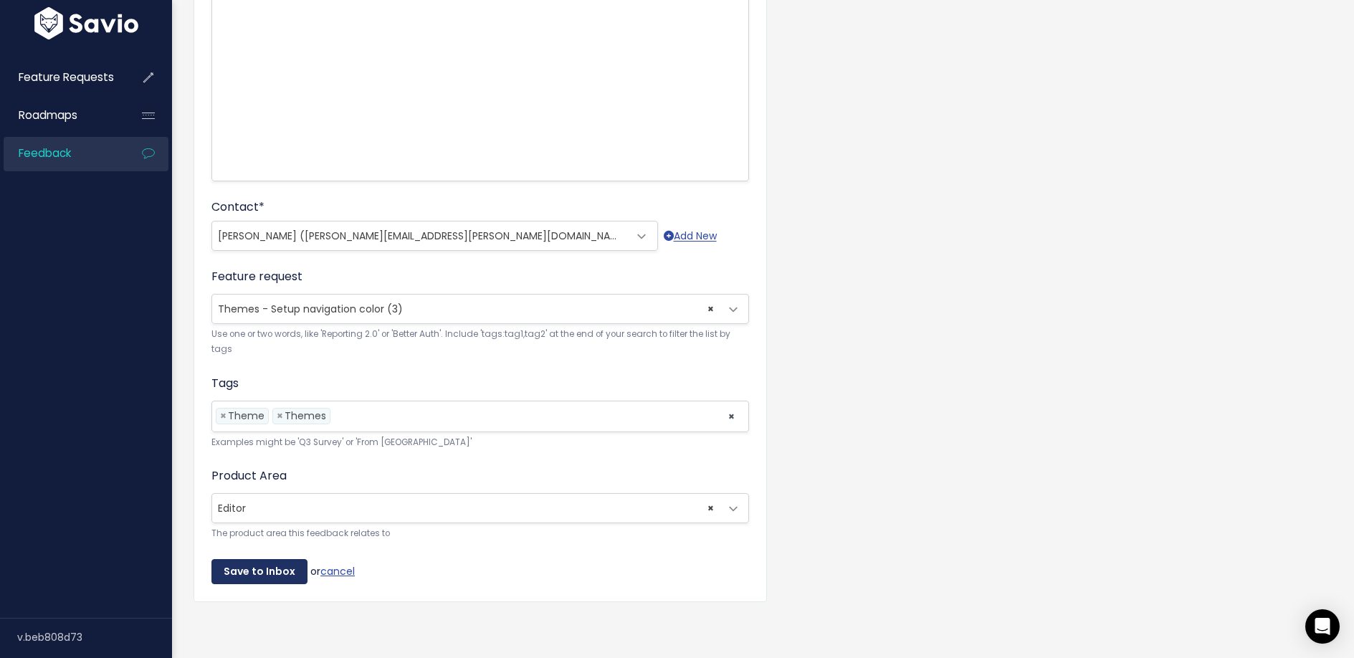
click at [276, 559] on input "Save to Inbox" at bounding box center [259, 572] width 96 height 26
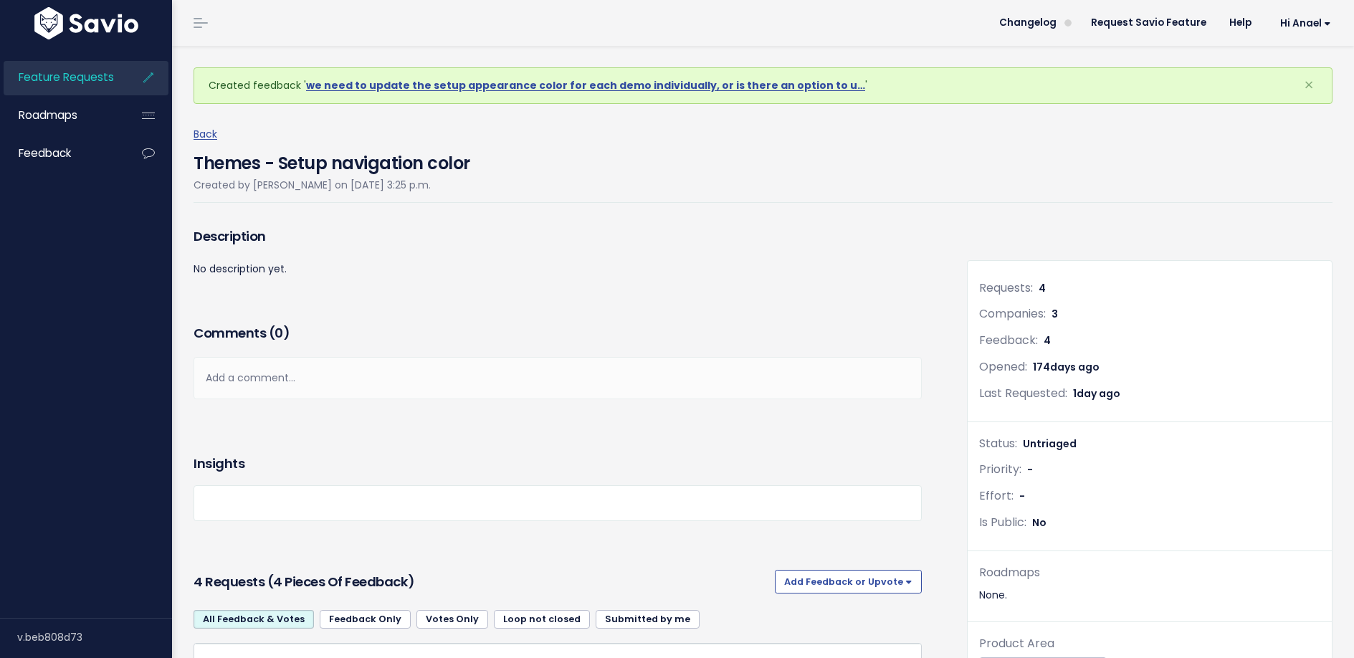
click at [464, 163] on h4 "Themes - Setup navigation color" at bounding box center [332, 159] width 277 height 33
